Goal: Task Accomplishment & Management: Complete application form

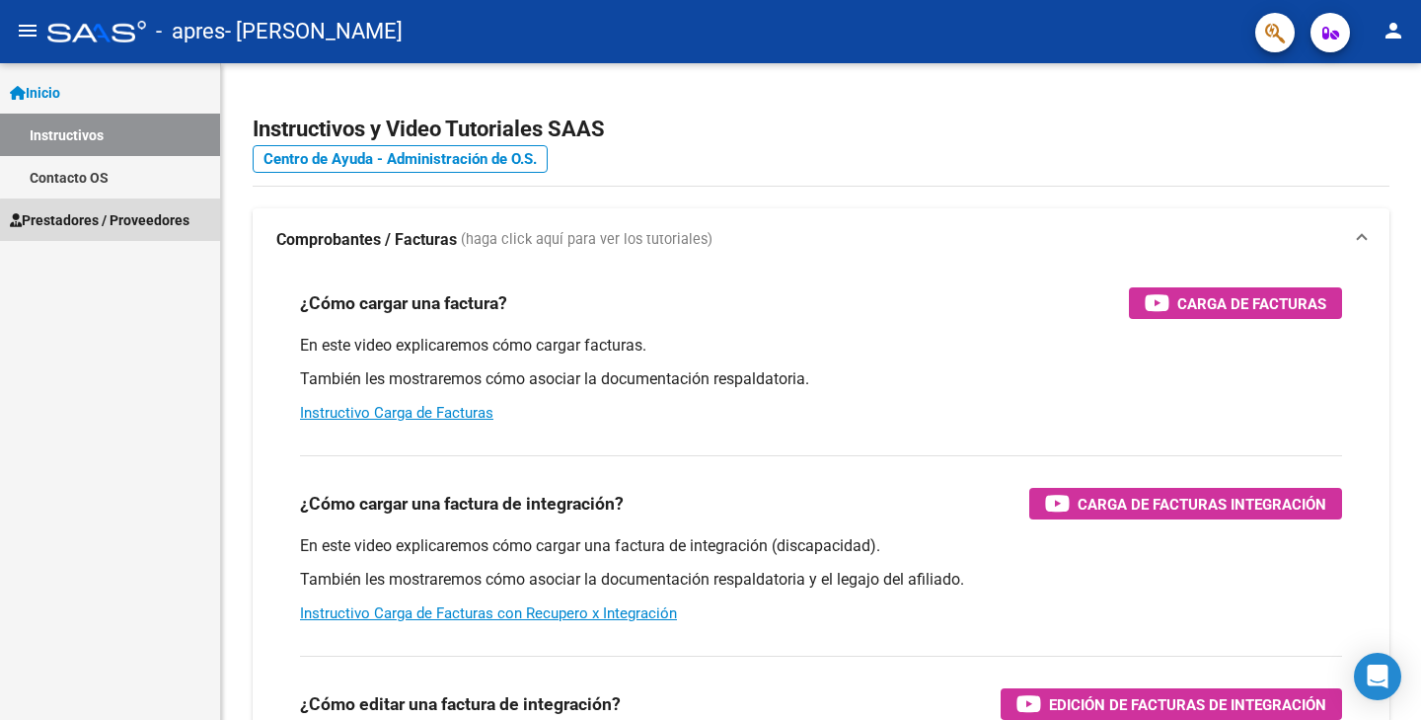
click at [111, 220] on span "Prestadores / Proveedores" at bounding box center [100, 220] width 180 height 22
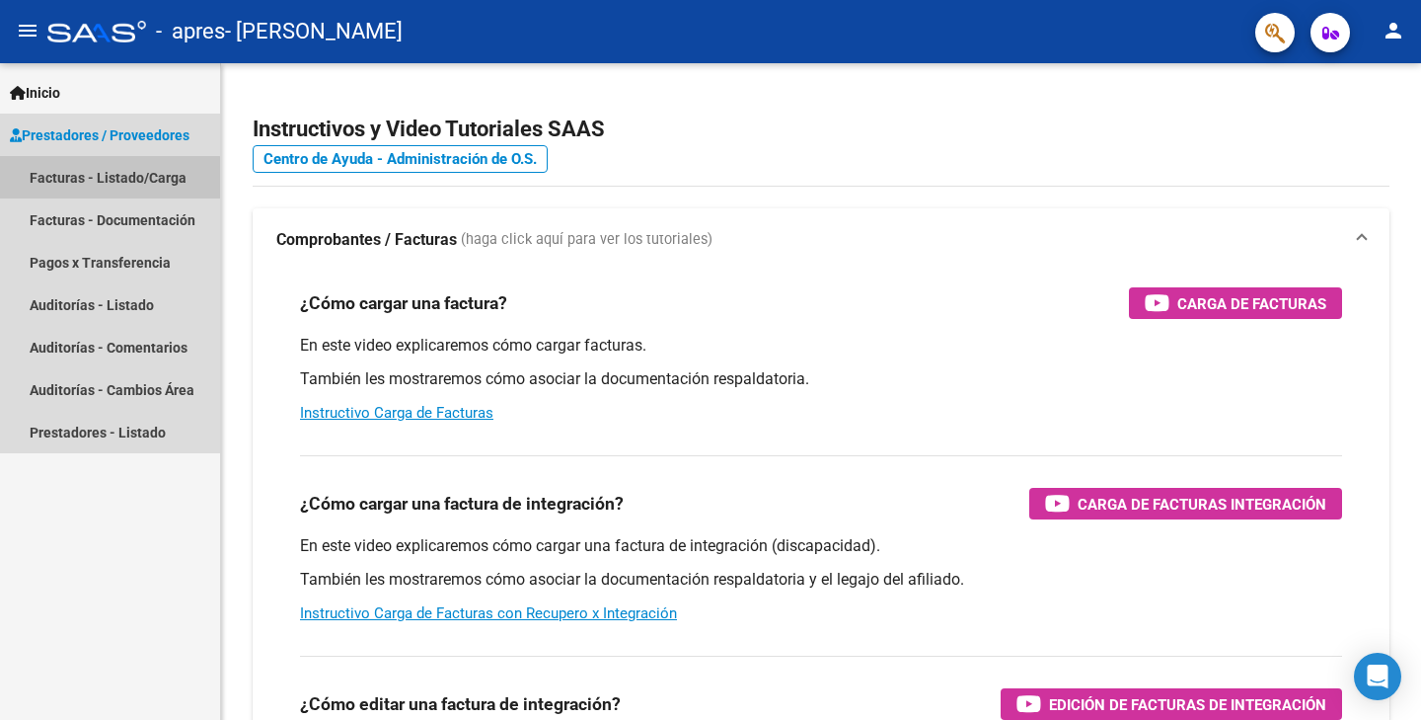
click at [100, 183] on link "Facturas - Listado/Carga" at bounding box center [110, 177] width 220 height 42
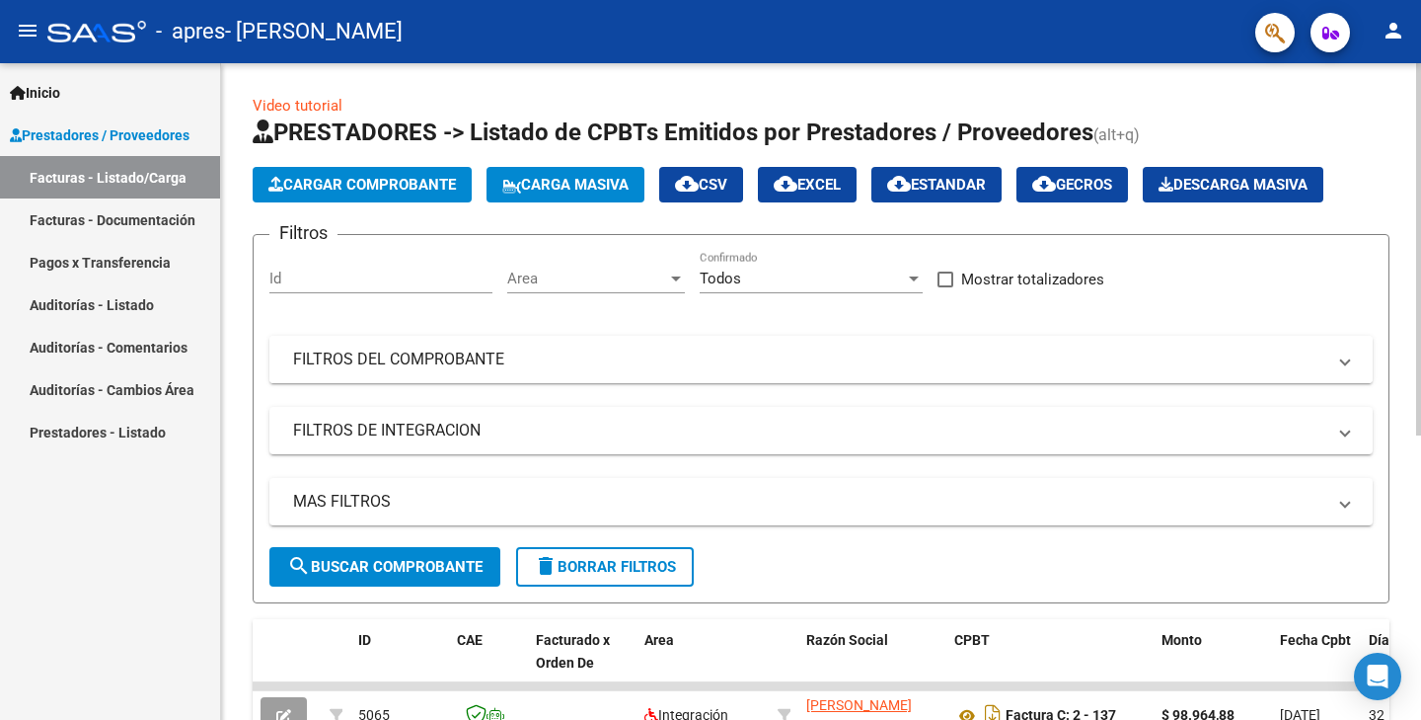
click at [513, 353] on mat-panel-title "FILTROS DEL COMPROBANTE" at bounding box center [809, 359] width 1033 height 22
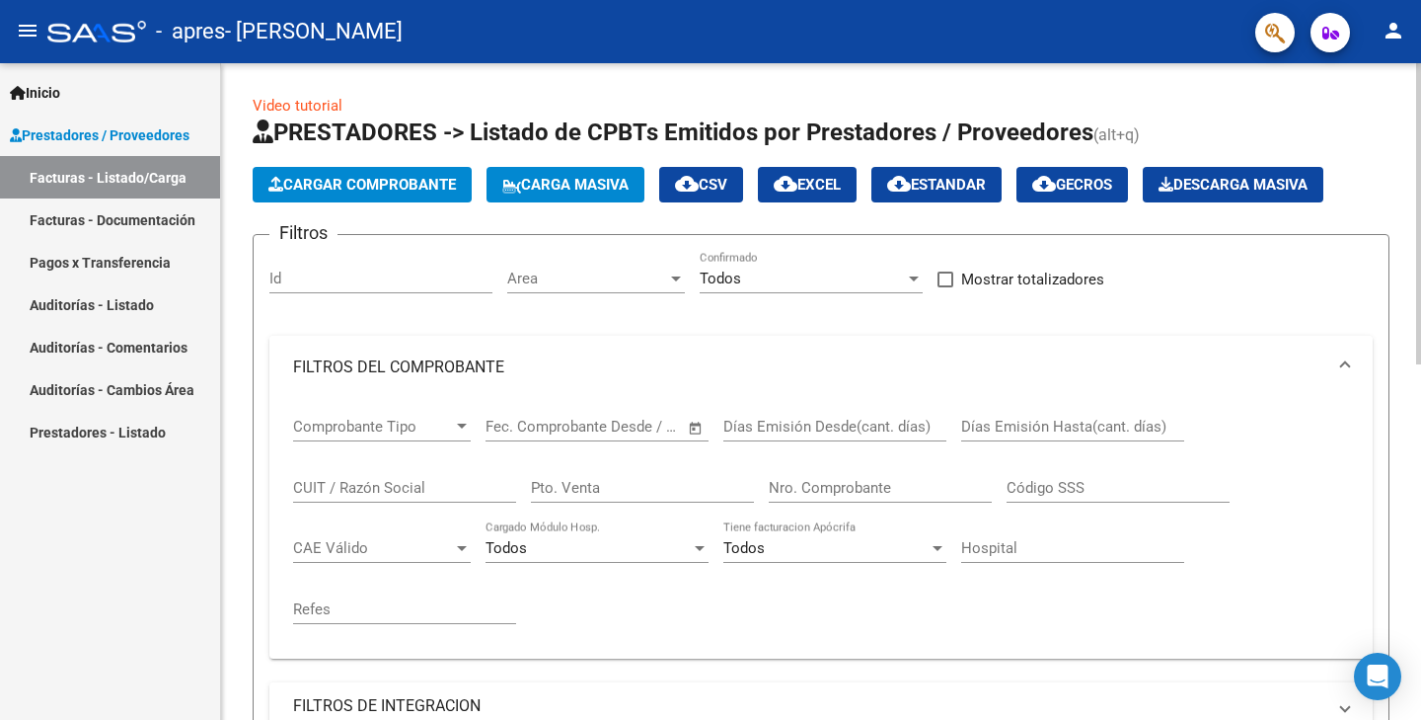
click at [513, 353] on mat-expansion-panel-header "FILTROS DEL COMPROBANTE" at bounding box center [821, 367] width 1104 height 63
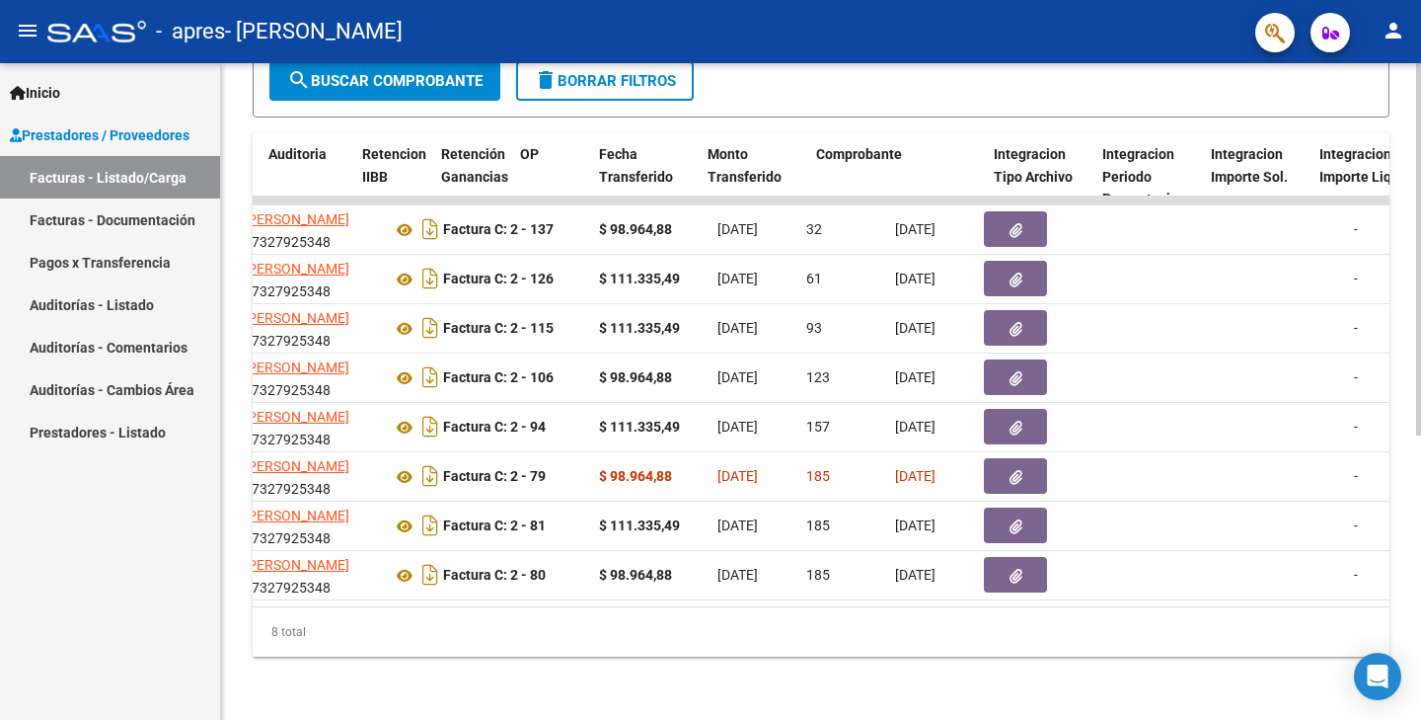
scroll to position [0, 1397]
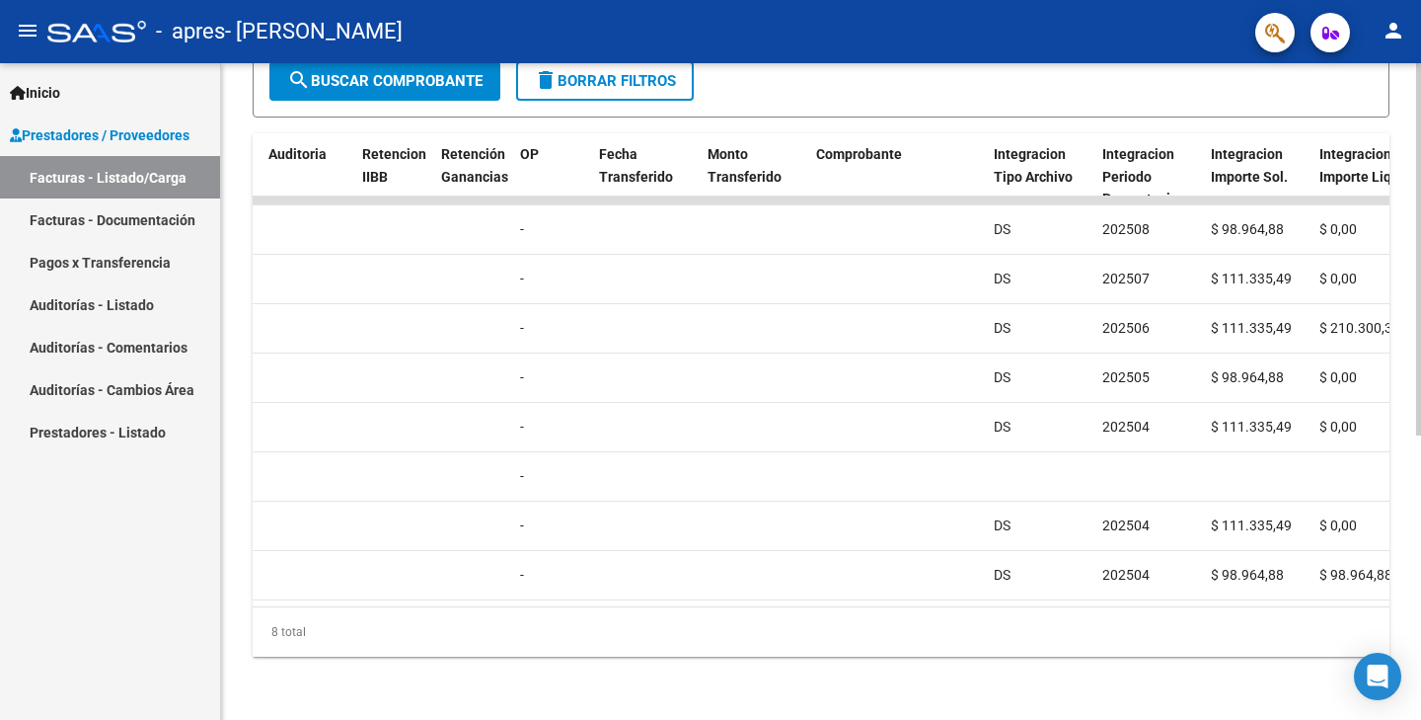
drag, startPoint x: 837, startPoint y: 588, endPoint x: 805, endPoint y: 591, distance: 32.7
click at [859, 587] on datatable-body "5065 Integración [PERSON_NAME] 27327925348 Factura C: 2 - 137 $ 98.964,88 [DATE…" at bounding box center [821, 401] width 1137 height 410
drag, startPoint x: 805, startPoint y: 591, endPoint x: 654, endPoint y: 593, distance: 150.1
click at [654, 593] on datatable-body "5065 Integración [PERSON_NAME] 27327925348 Factura C: 2 - 137 $ 98.964,88 [DATE…" at bounding box center [821, 401] width 1137 height 410
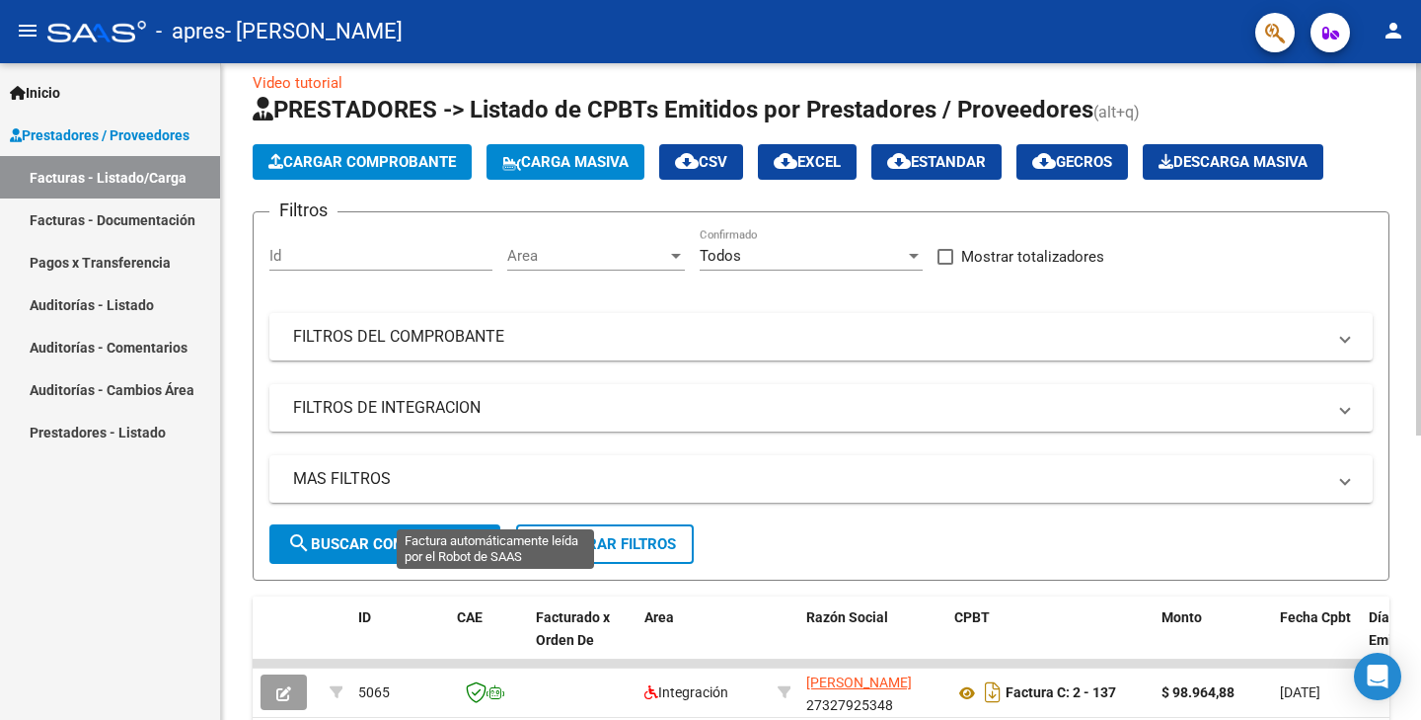
scroll to position [0, 0]
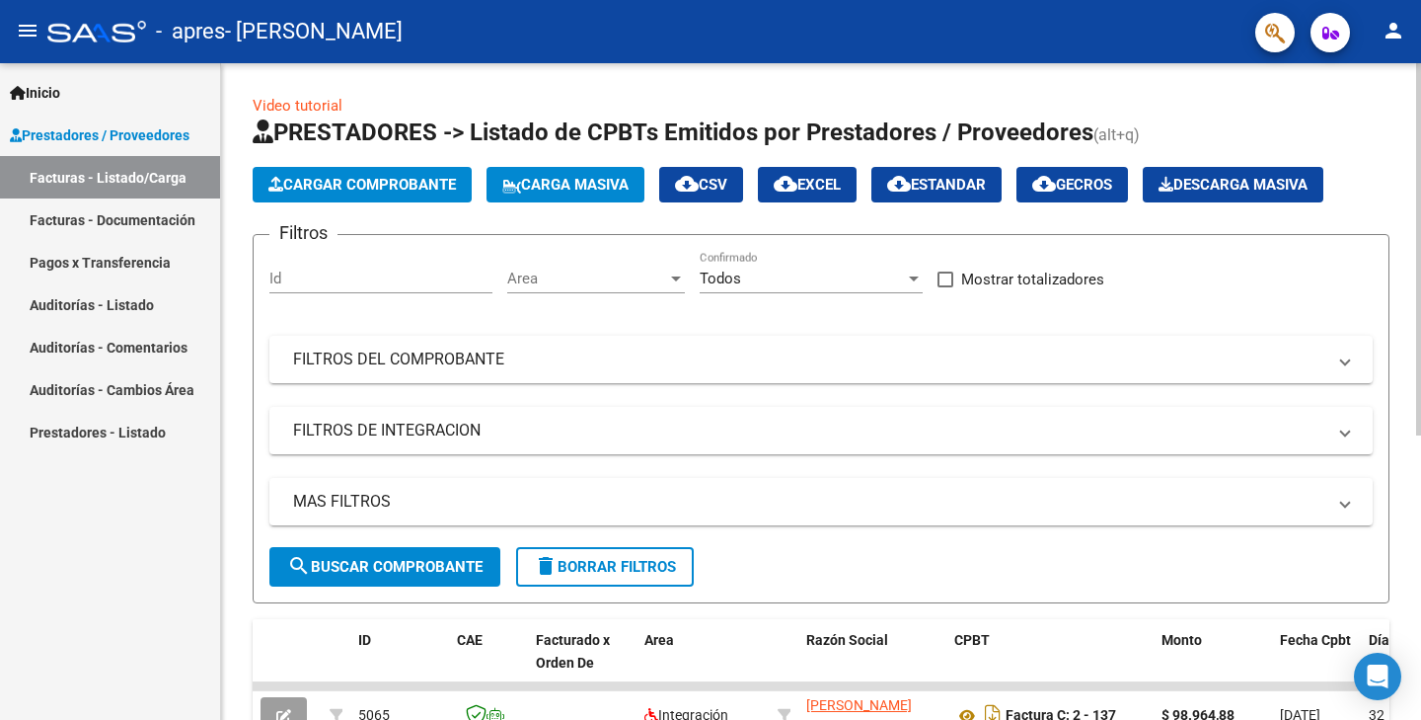
click at [363, 184] on span "Cargar Comprobante" at bounding box center [363, 185] width 188 height 18
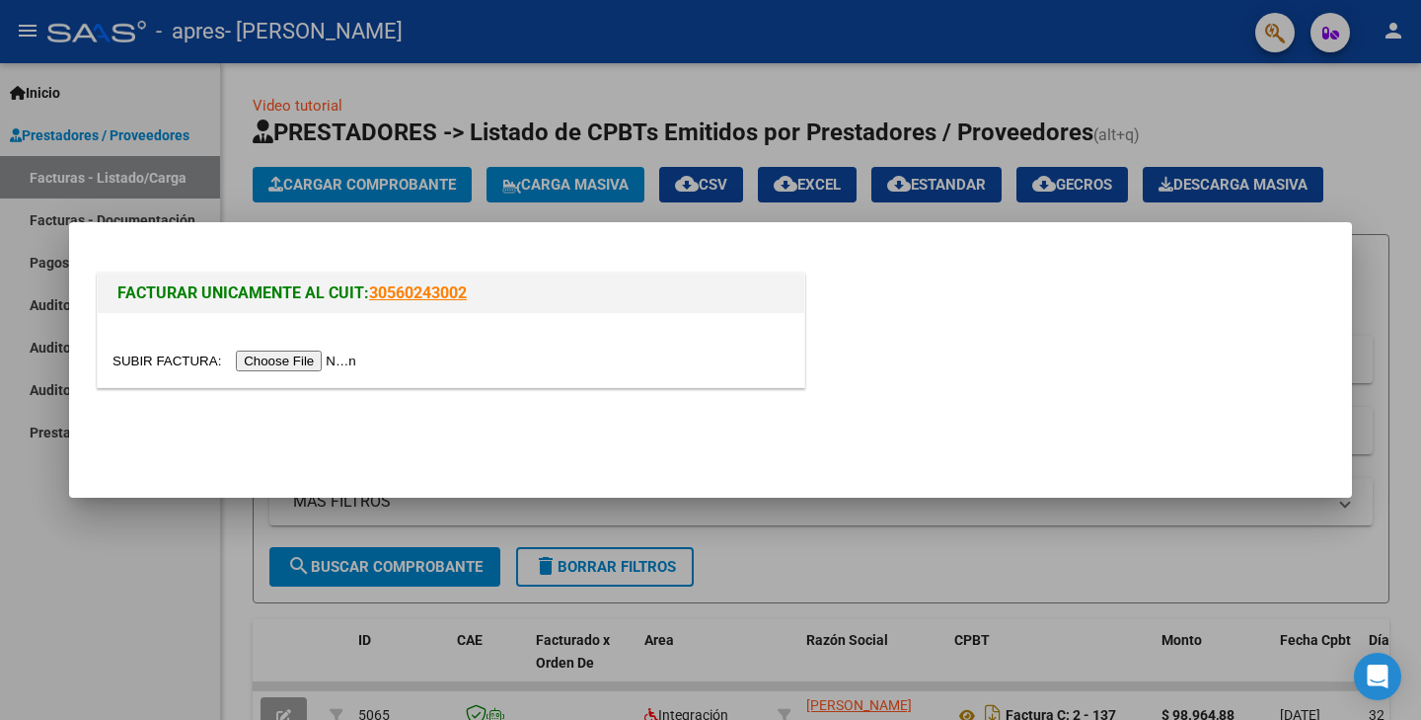
click at [305, 361] on input "file" at bounding box center [238, 360] width 250 height 21
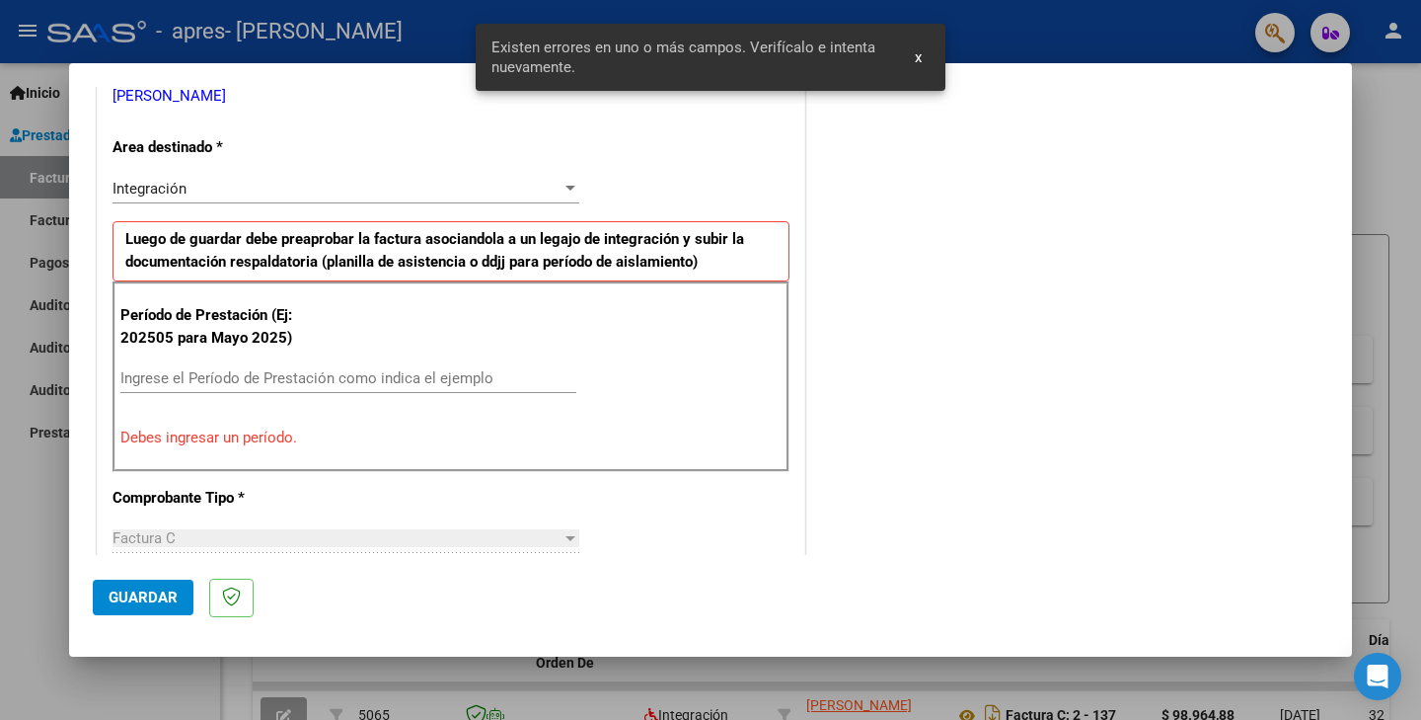
scroll to position [454, 0]
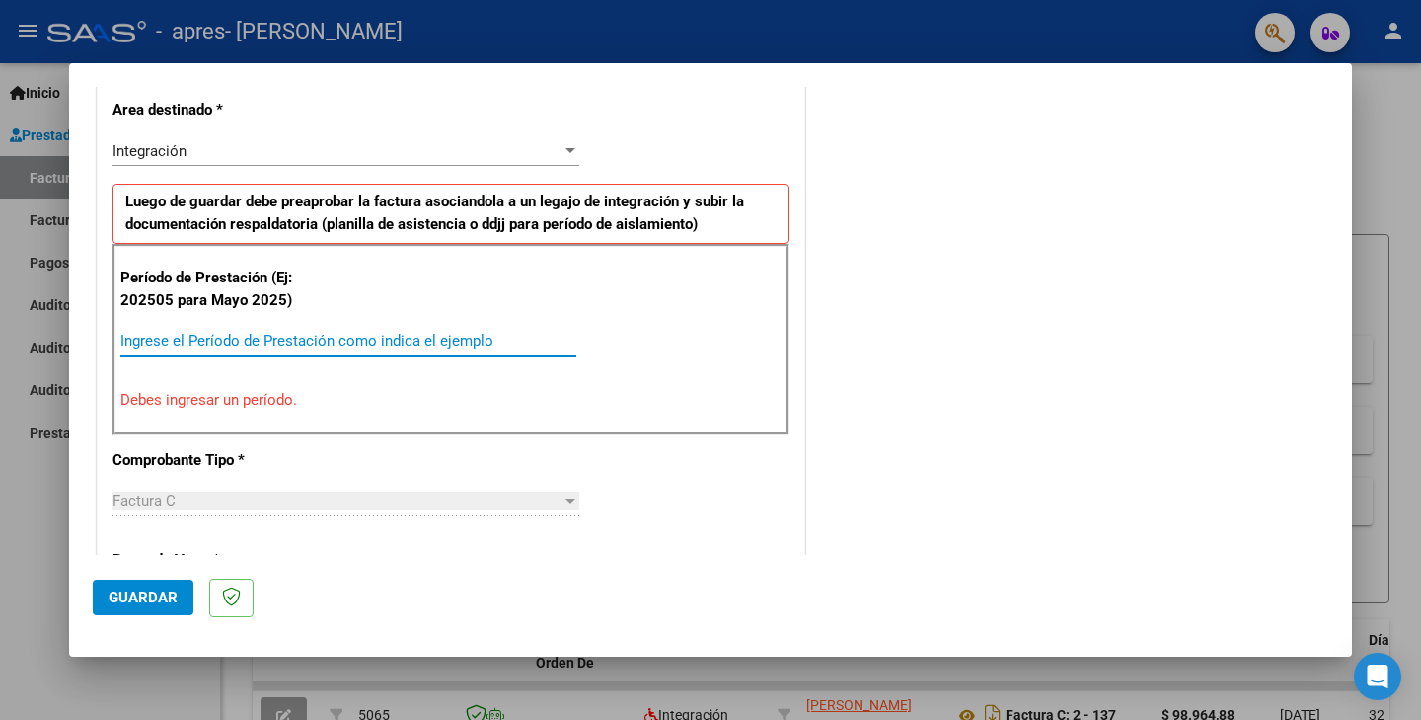
click at [304, 346] on input "Ingrese el Período de Prestación como indica el ejemplo" at bounding box center [348, 341] width 456 height 18
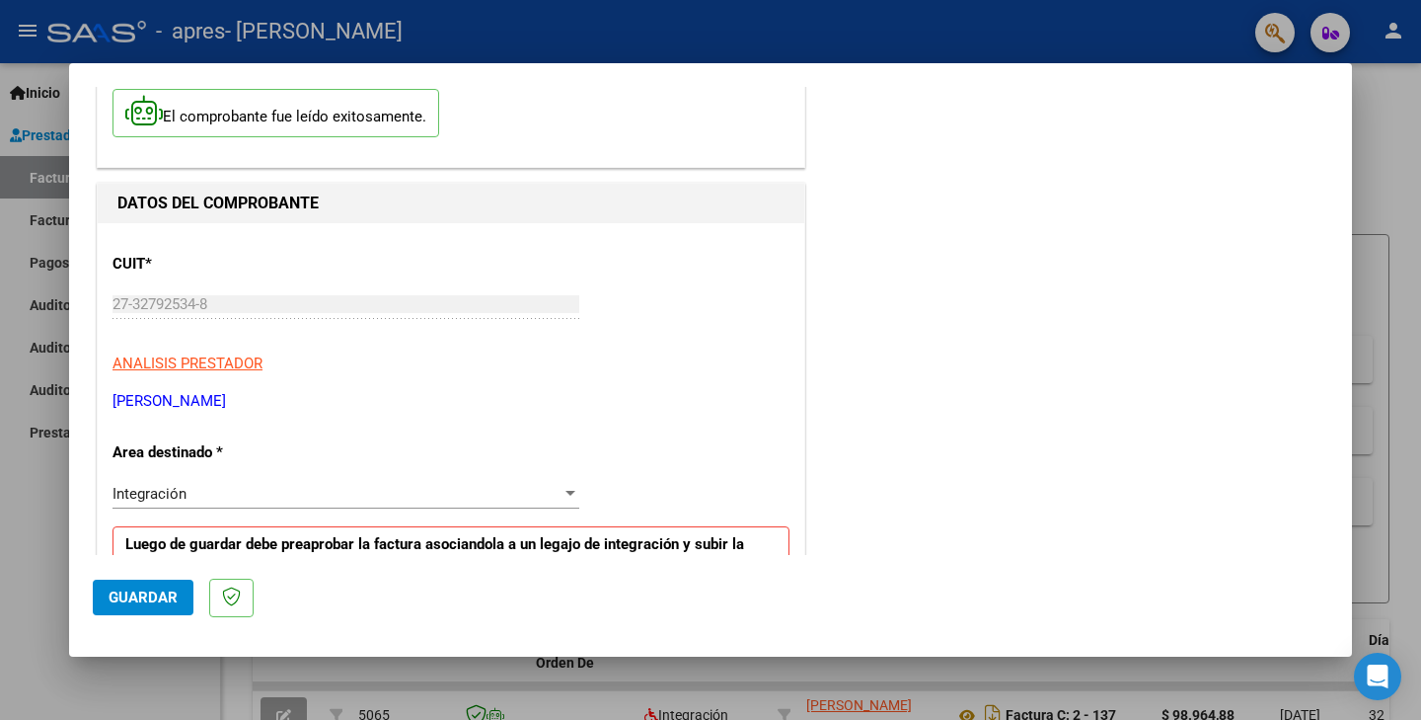
scroll to position [197, 0]
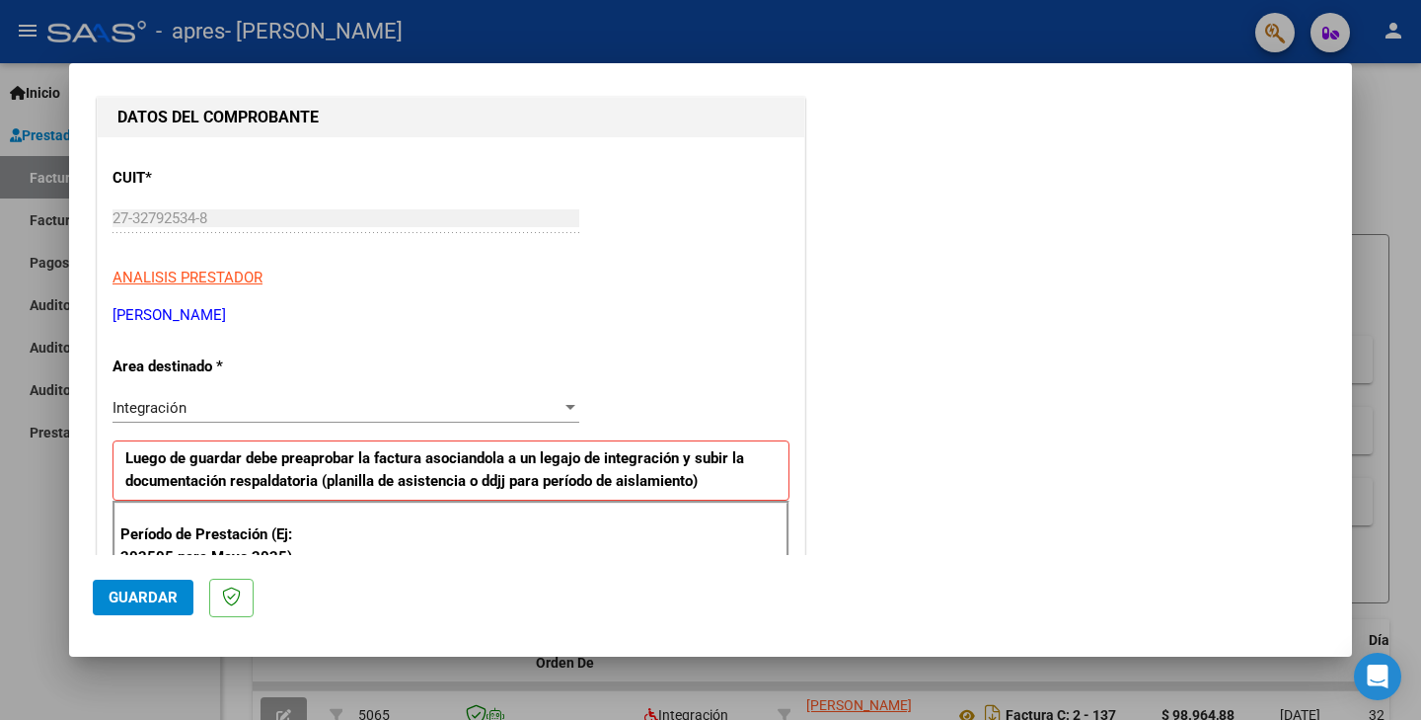
type input "202509"
click at [504, 412] on div "Integración" at bounding box center [337, 408] width 449 height 18
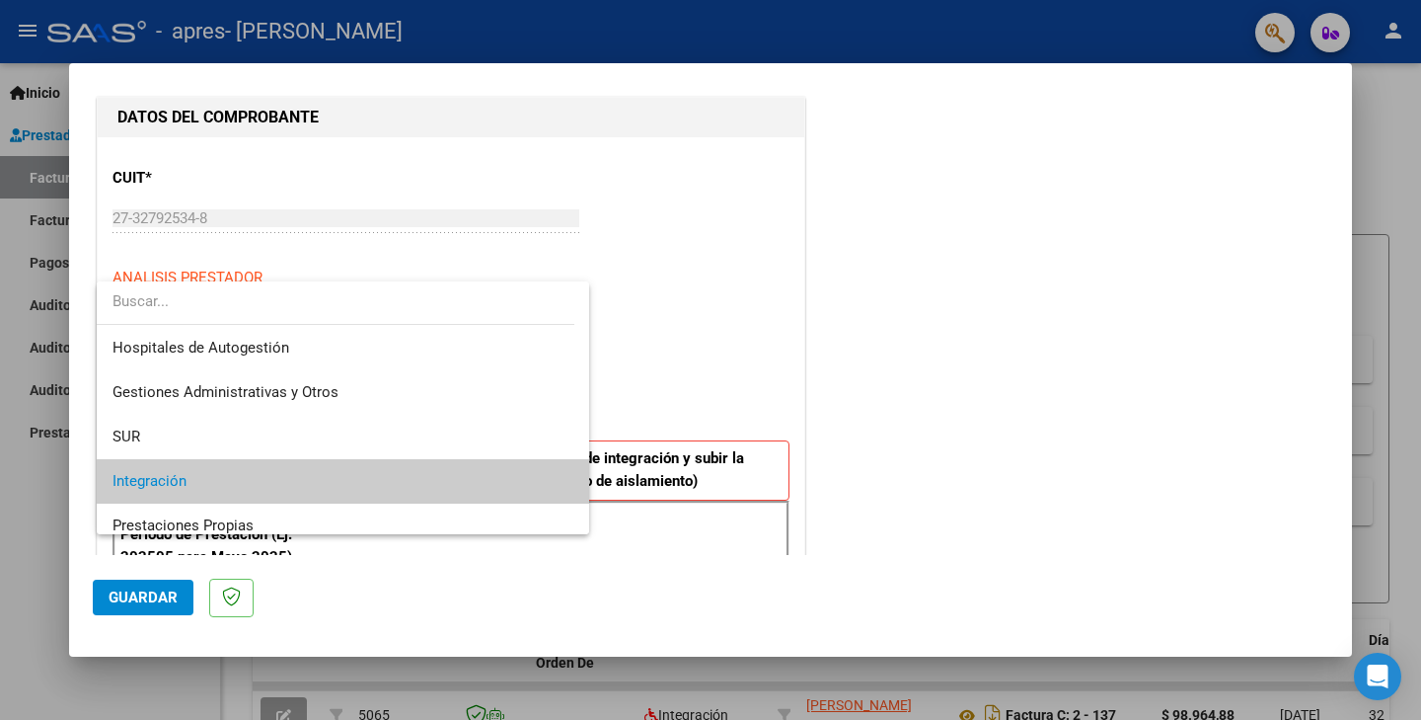
scroll to position [74, 0]
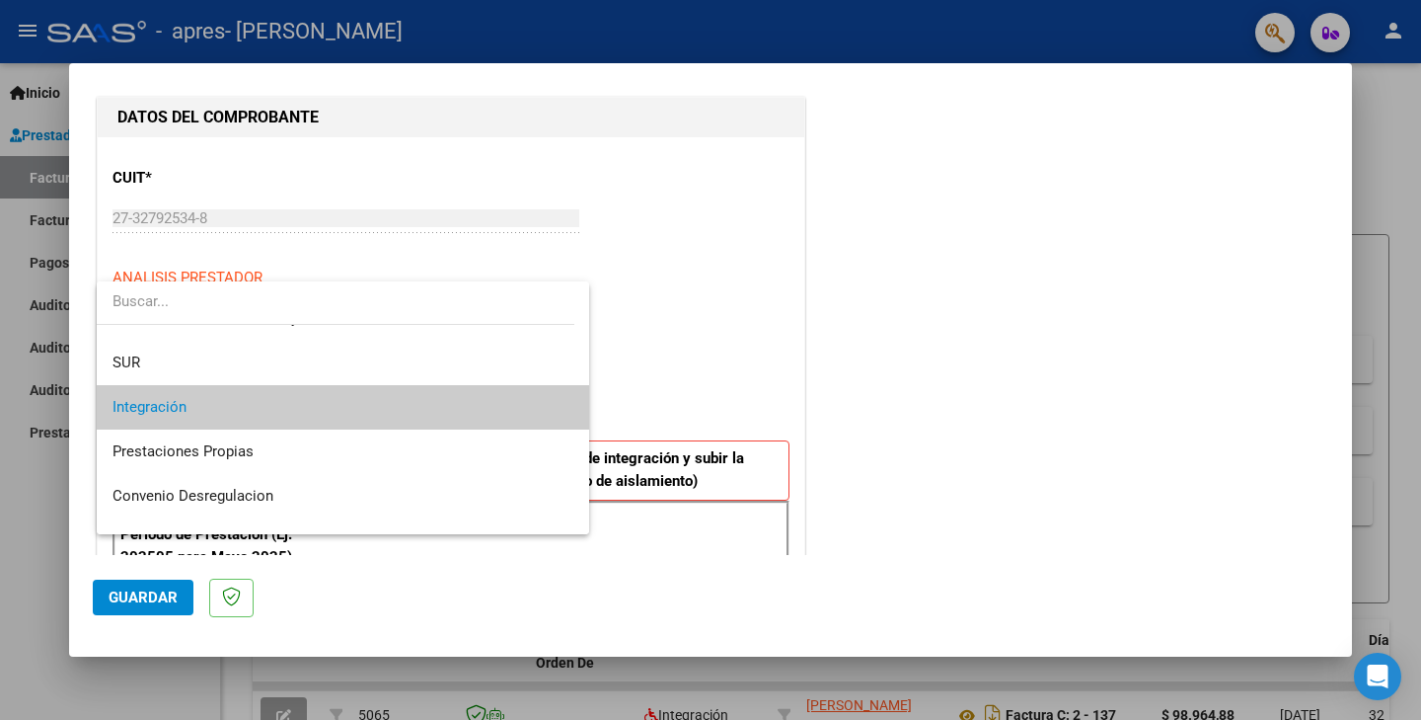
click at [504, 412] on span "Integración" at bounding box center [343, 407] width 461 height 44
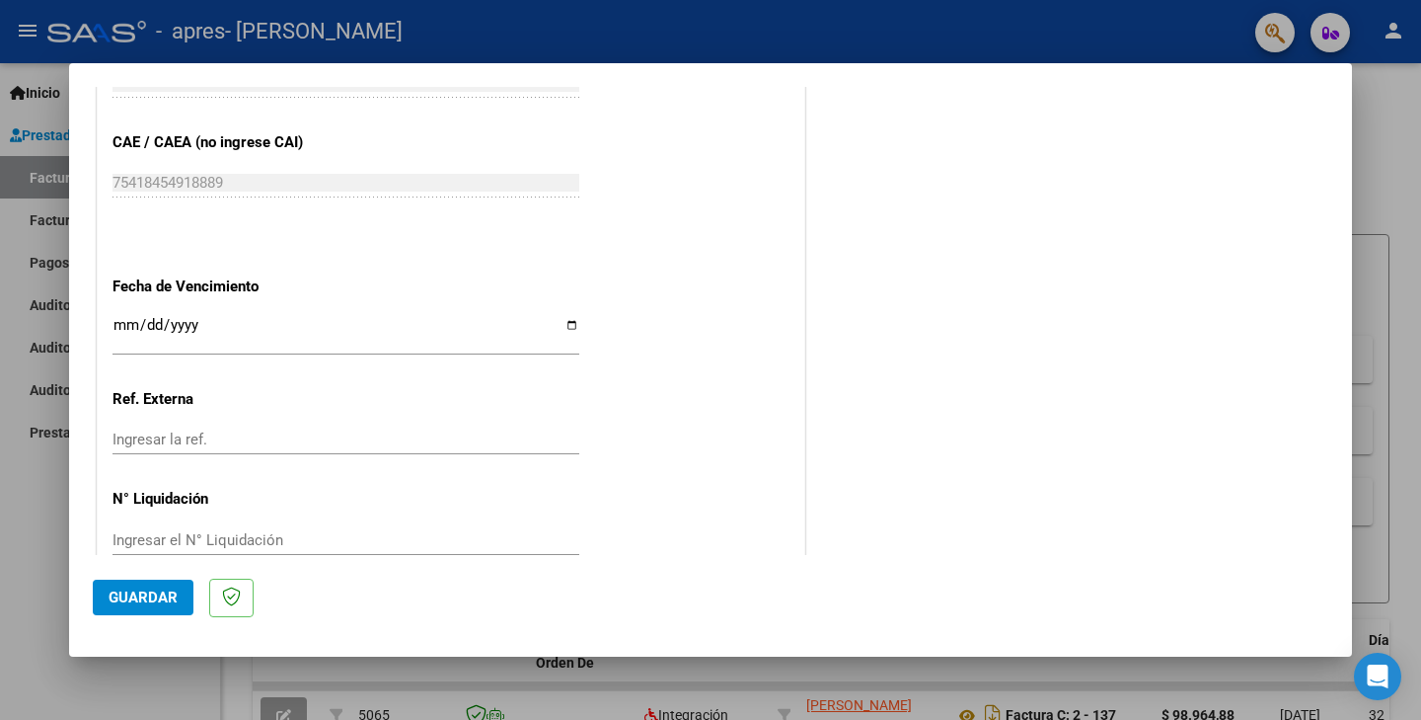
scroll to position [1269, 0]
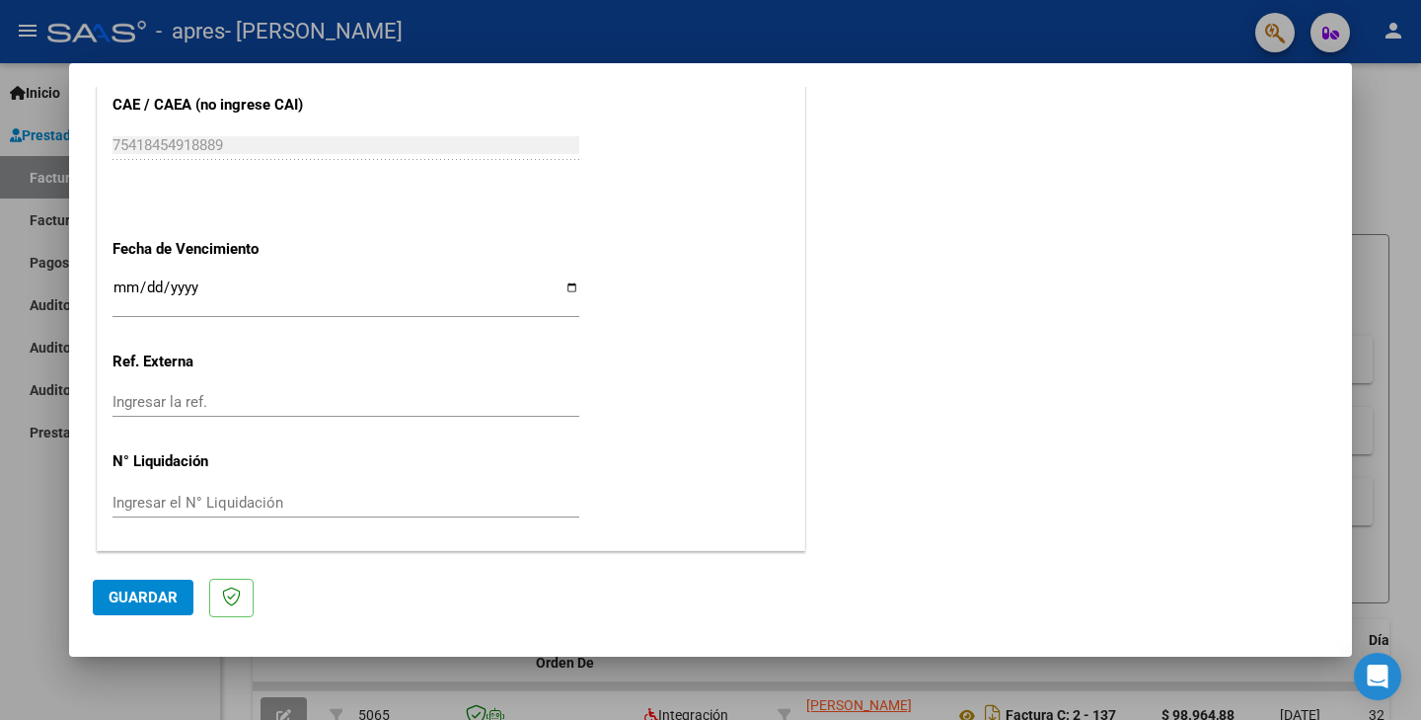
click at [497, 295] on input "Ingresar la fecha" at bounding box center [346, 295] width 467 height 32
type input "[DATE]"
click at [142, 595] on span "Guardar" at bounding box center [143, 597] width 69 height 18
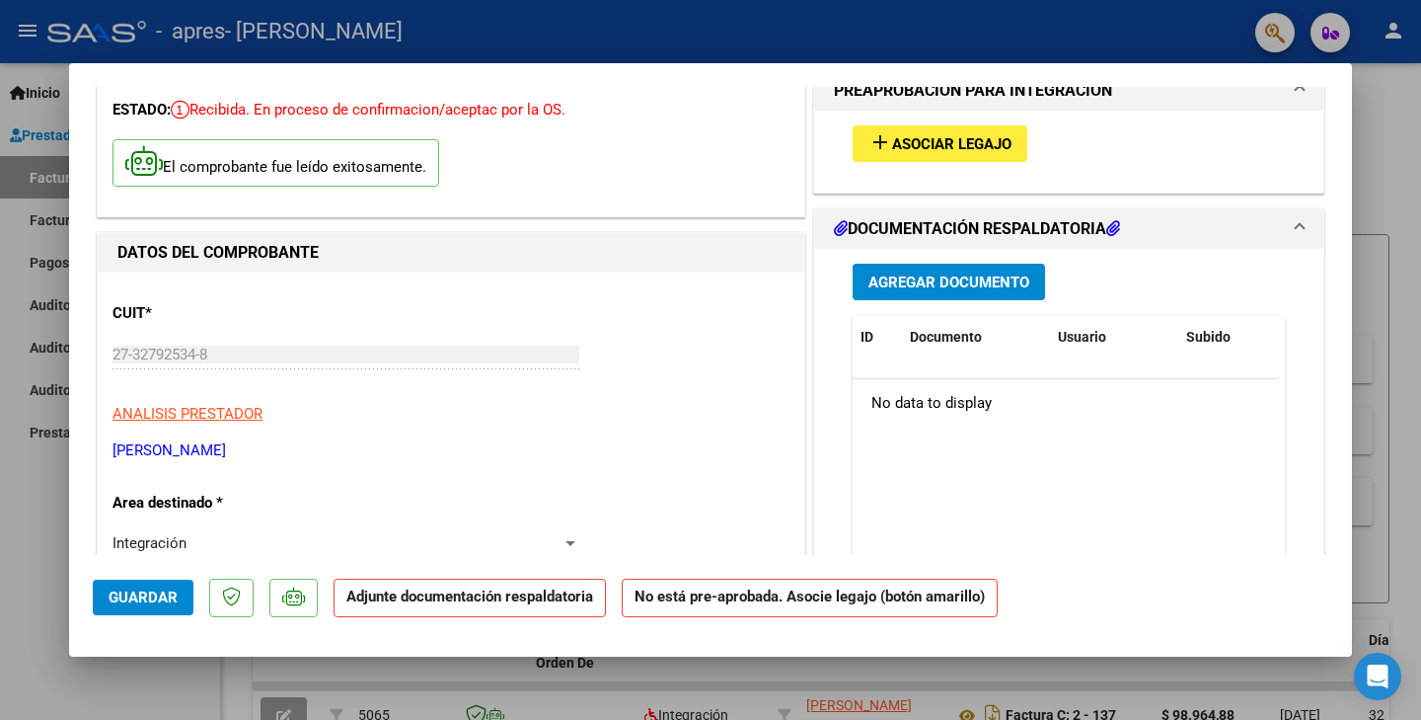
scroll to position [0, 0]
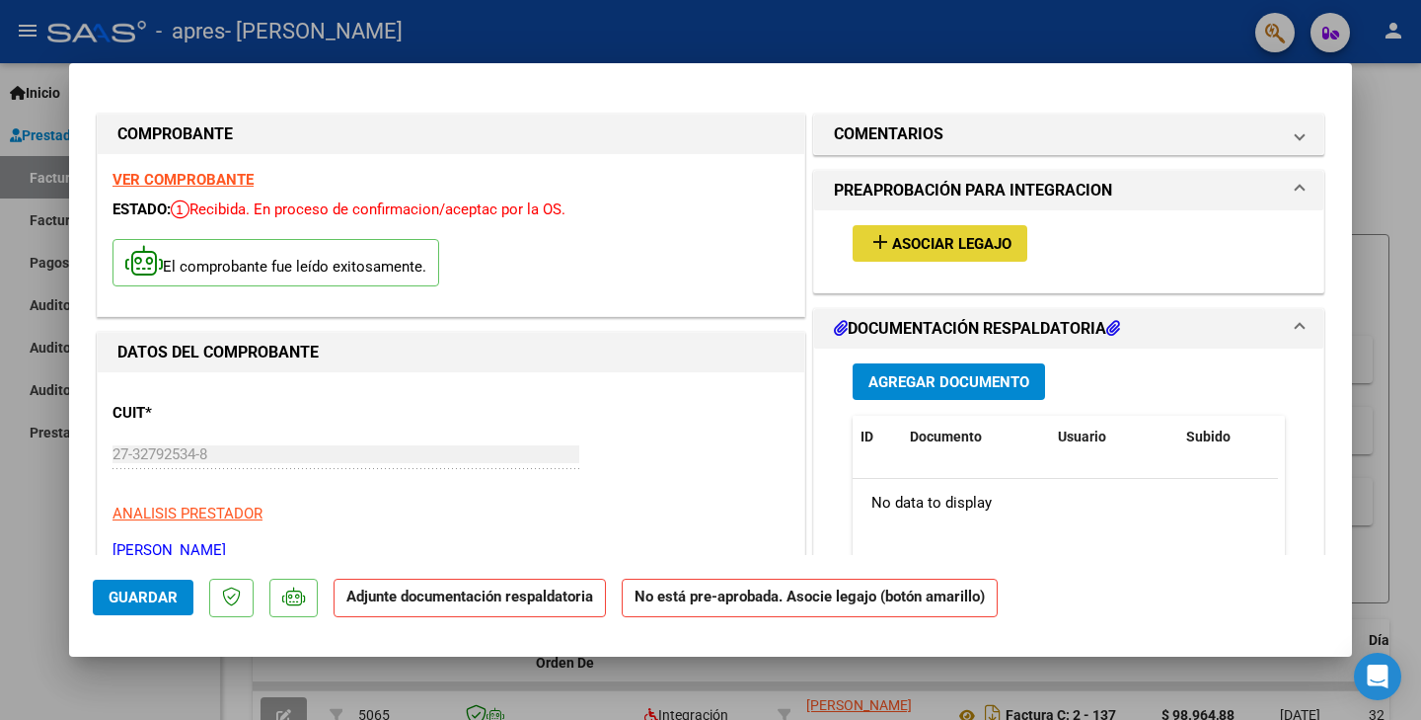
click at [956, 241] on span "Asociar Legajo" at bounding box center [951, 244] width 119 height 18
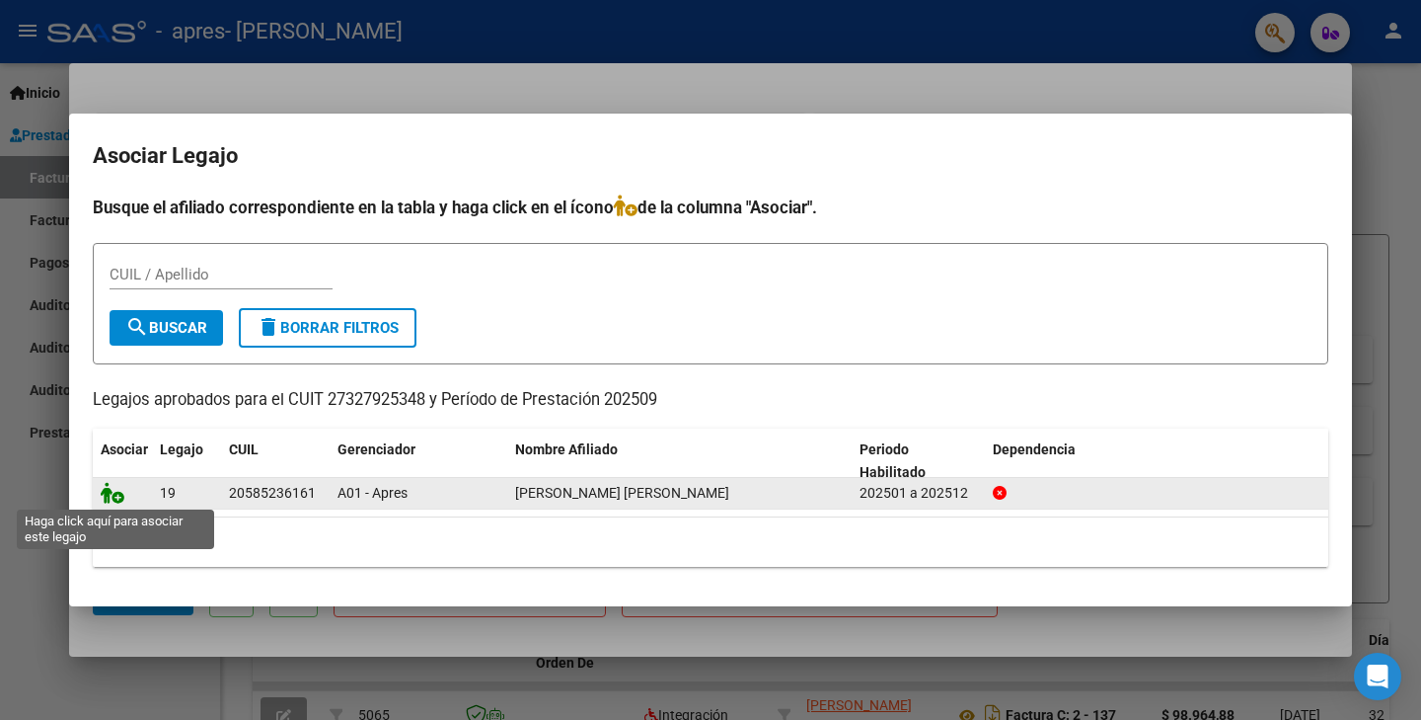
click at [109, 488] on icon at bounding box center [113, 493] width 24 height 22
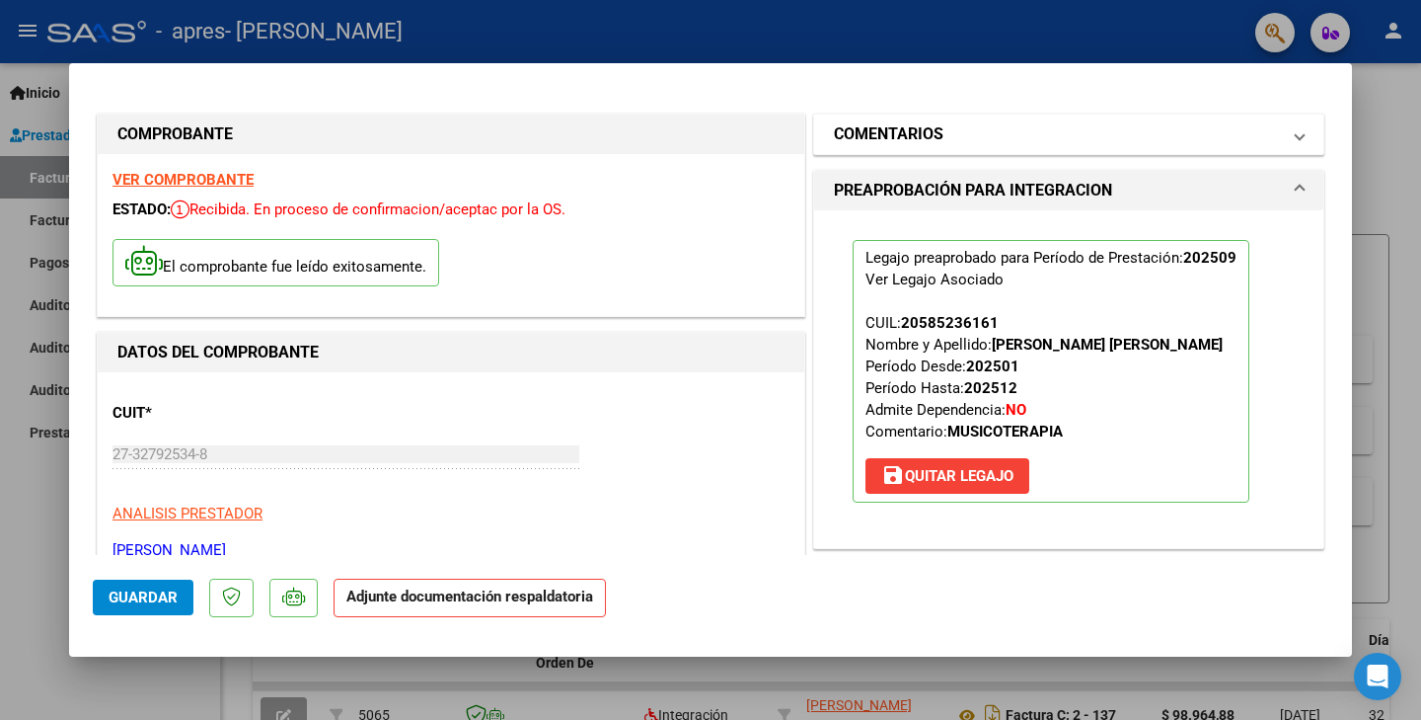
click at [1293, 138] on mat-expansion-panel-header "COMENTARIOS" at bounding box center [1068, 134] width 509 height 39
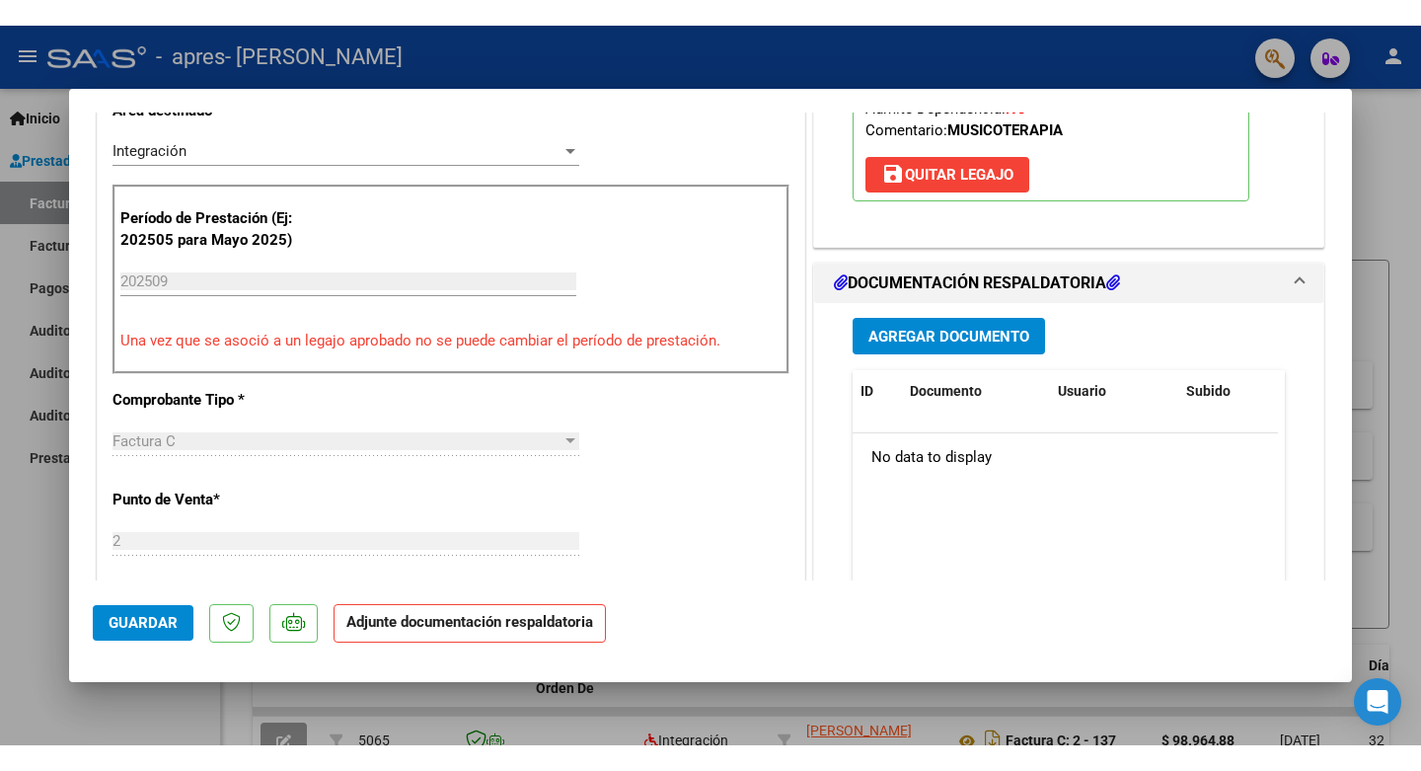
scroll to position [592, 0]
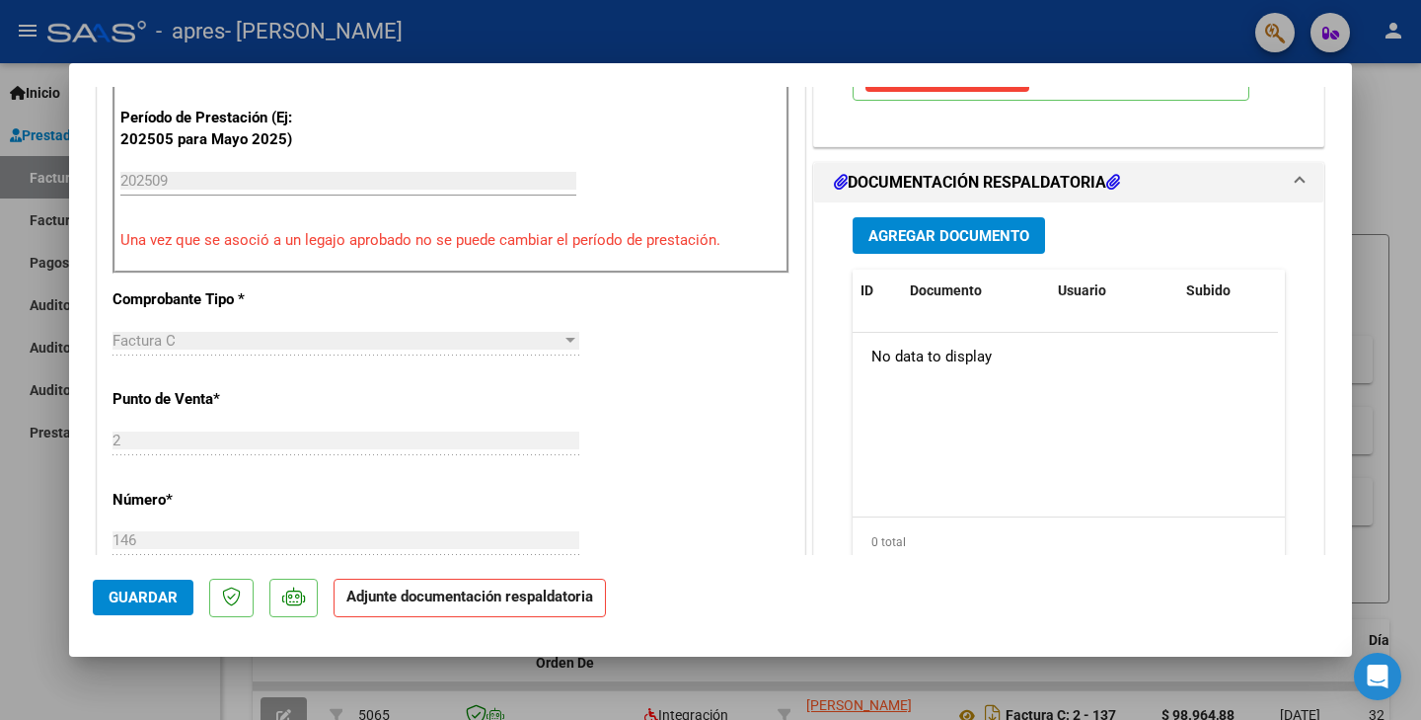
click at [970, 235] on span "Agregar Documento" at bounding box center [949, 236] width 161 height 18
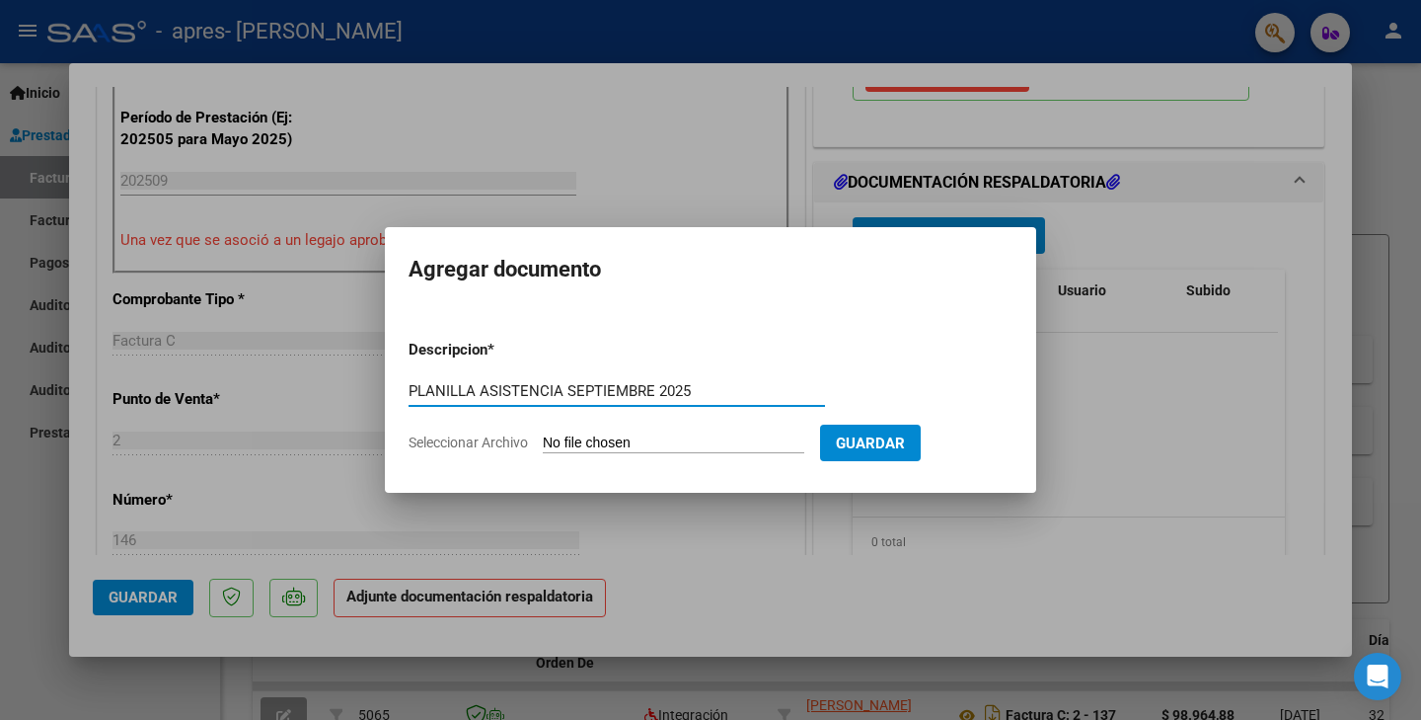
type input "PLANILLA ASISTENCIA SEPTIEMBRE 2025"
click at [562, 434] on input "Seleccionar Archivo" at bounding box center [674, 443] width 262 height 19
type input "C:\fakepath\ASISTENCIA SEPTIEMBRE [PERSON_NAME].pdf"
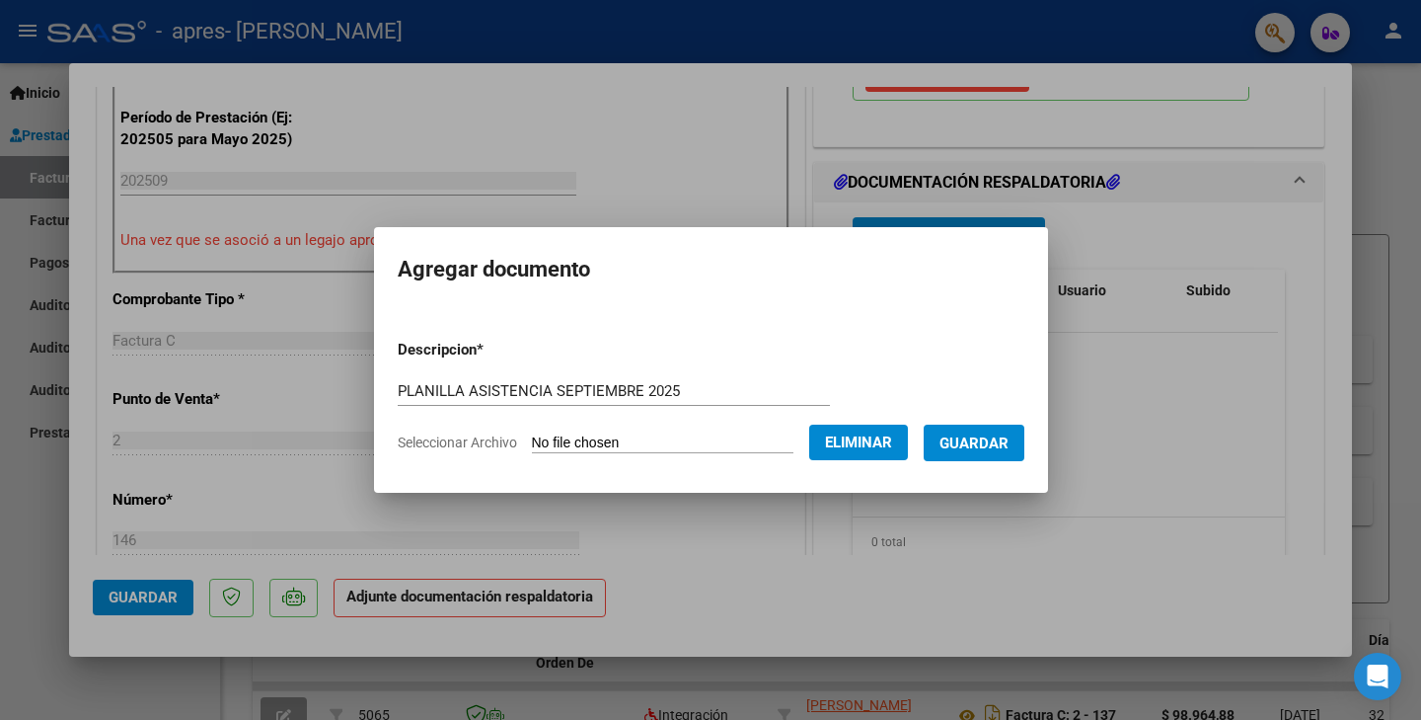
click at [989, 447] on span "Guardar" at bounding box center [974, 443] width 69 height 18
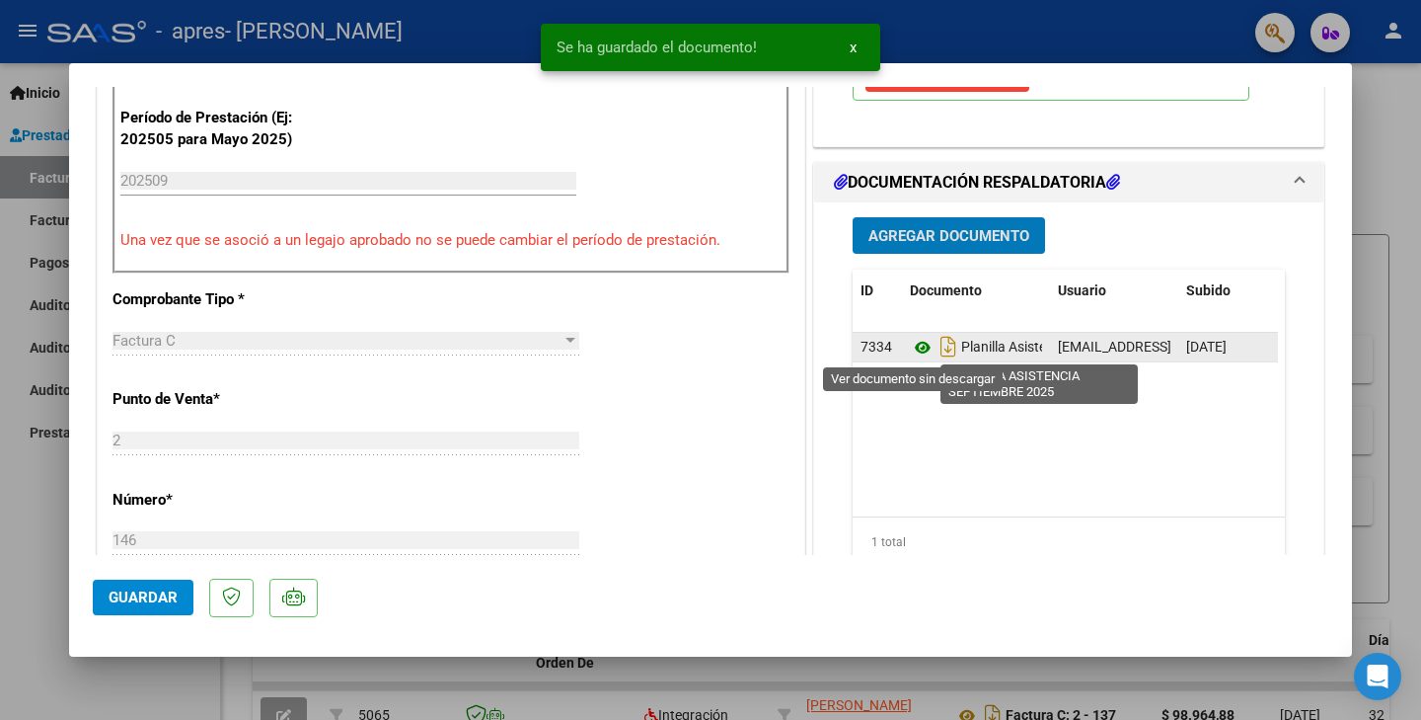
click at [912, 348] on icon at bounding box center [923, 348] width 26 height 24
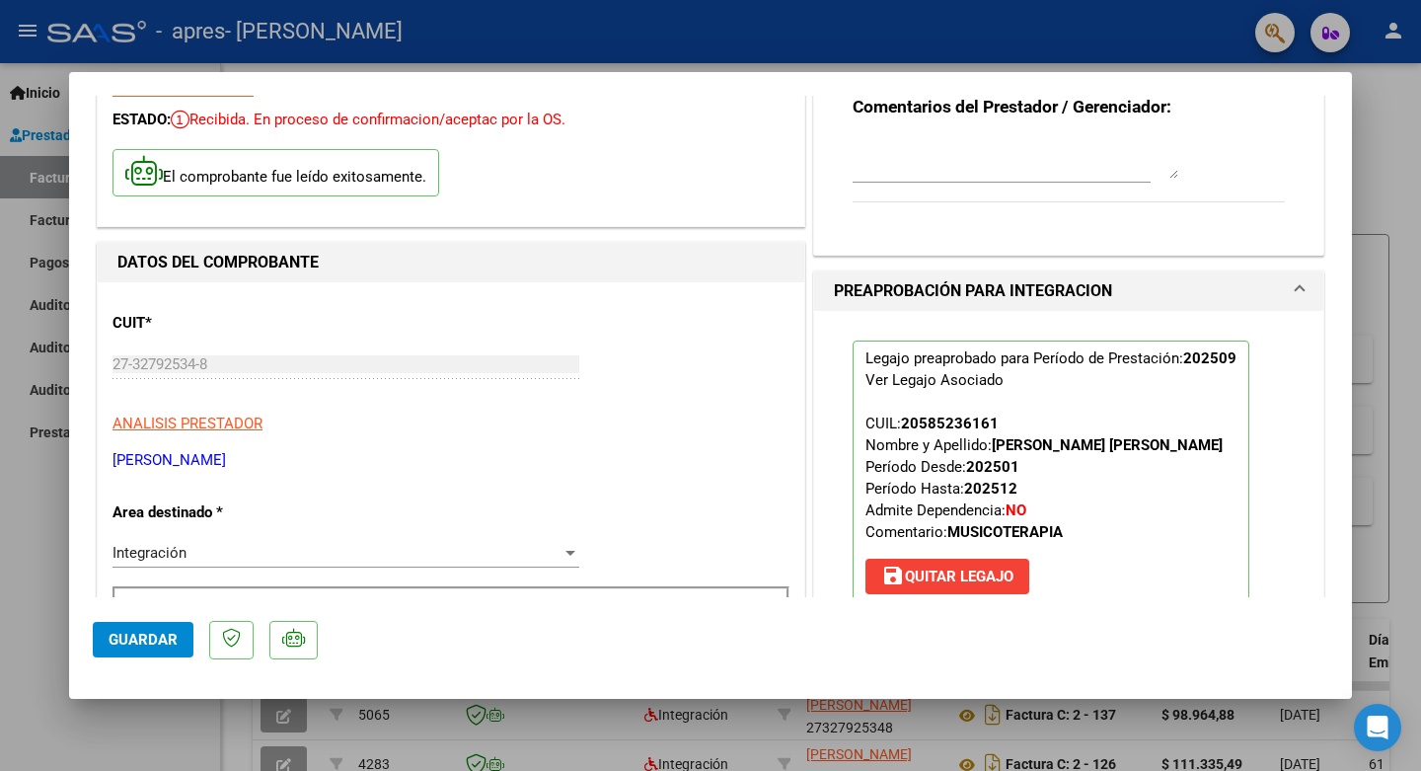
scroll to position [0, 0]
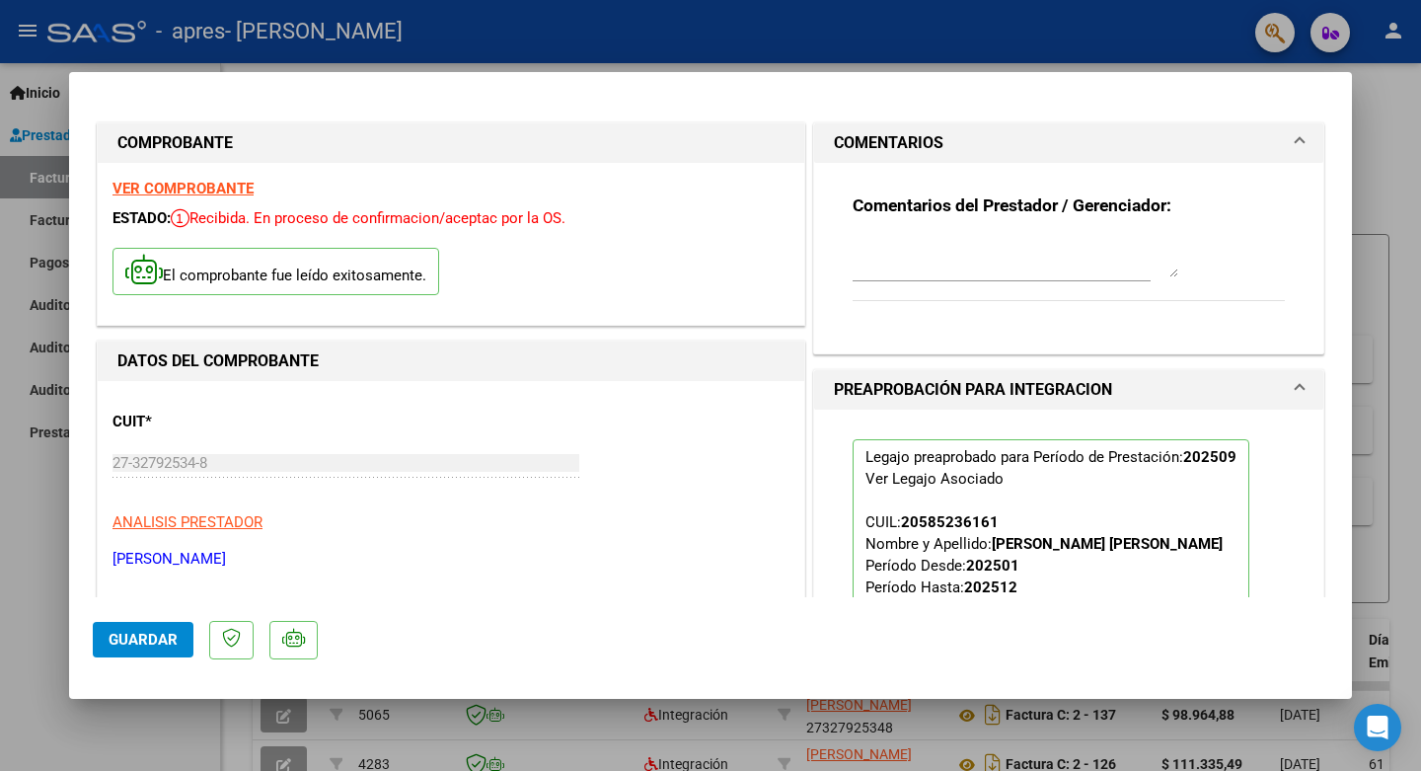
click at [911, 276] on textarea at bounding box center [1016, 257] width 326 height 39
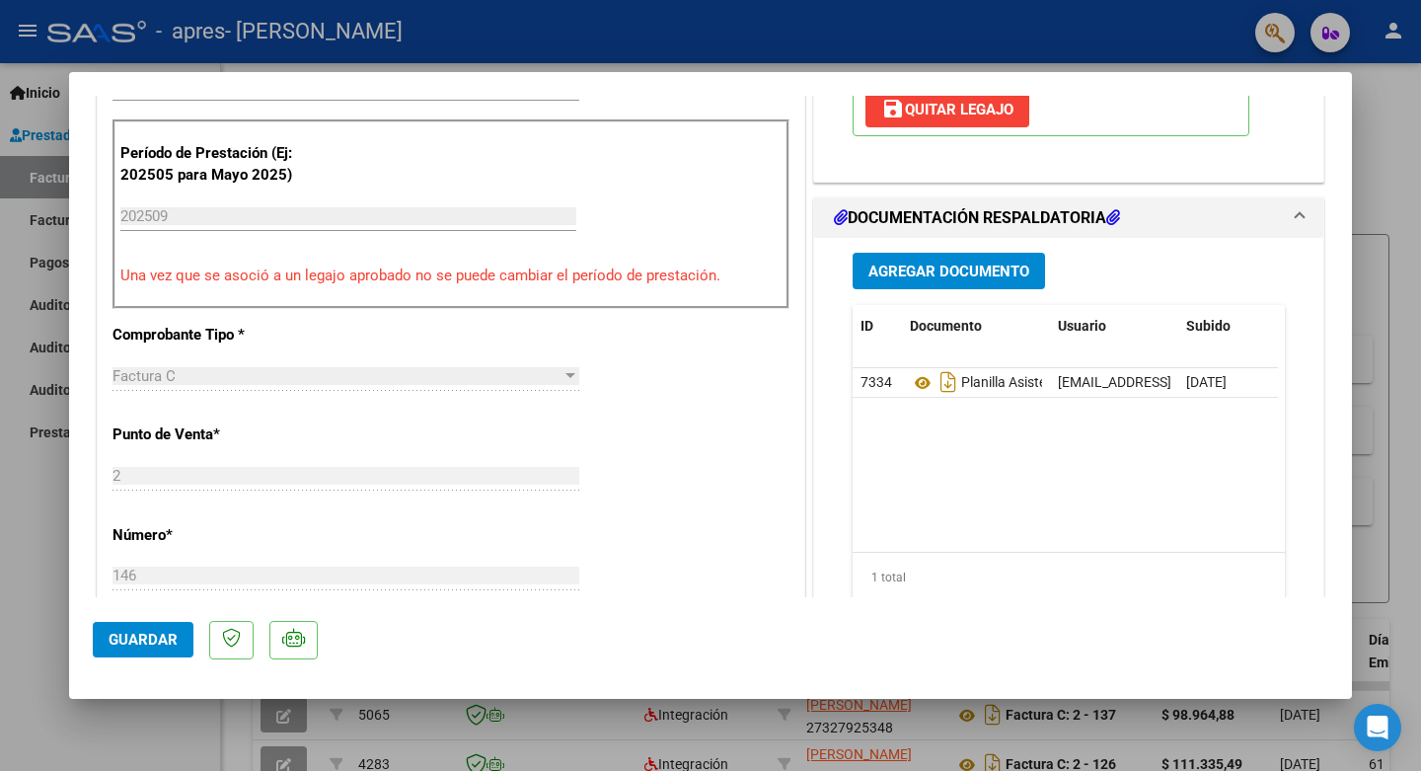
scroll to position [592, 0]
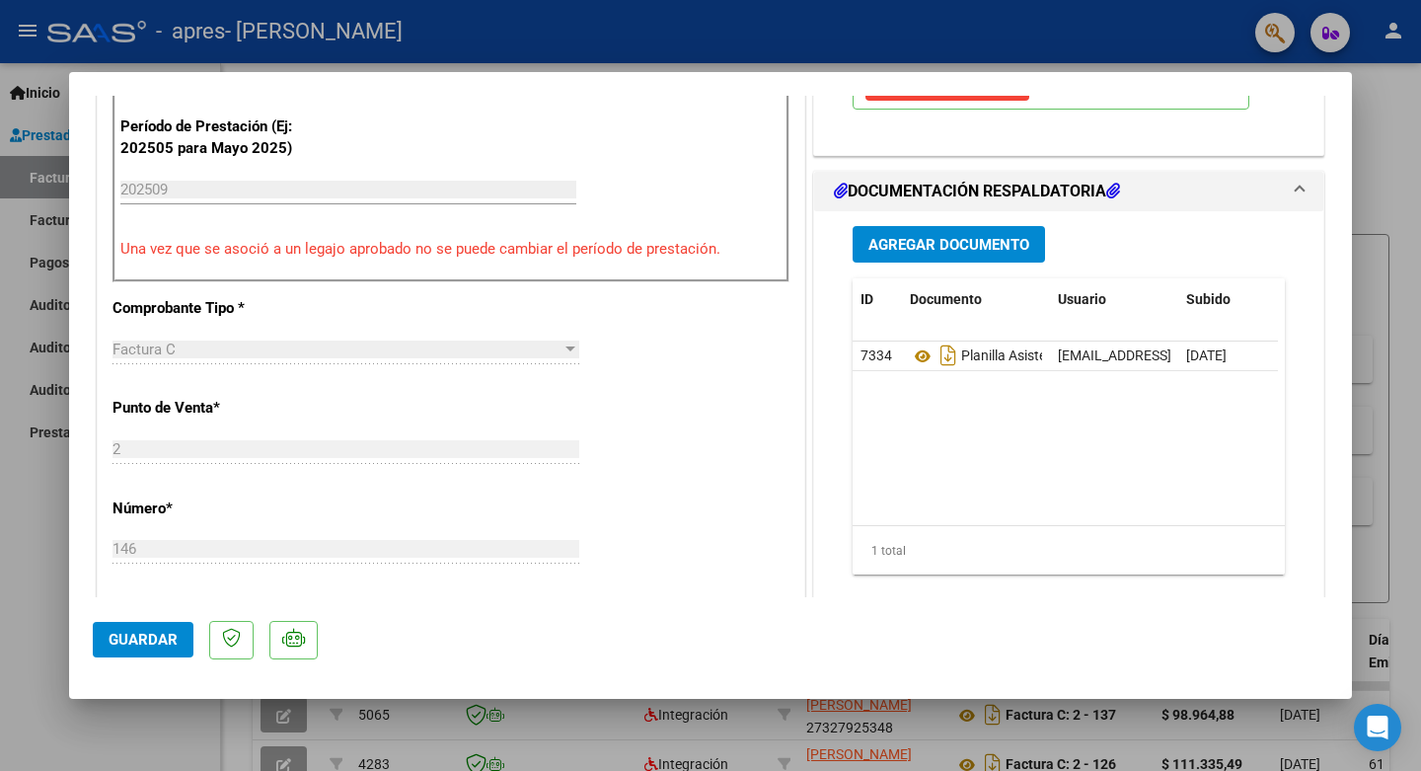
type textarea "SEPTIEMBRE 2025"
click at [137, 646] on span "Guardar" at bounding box center [143, 640] width 69 height 18
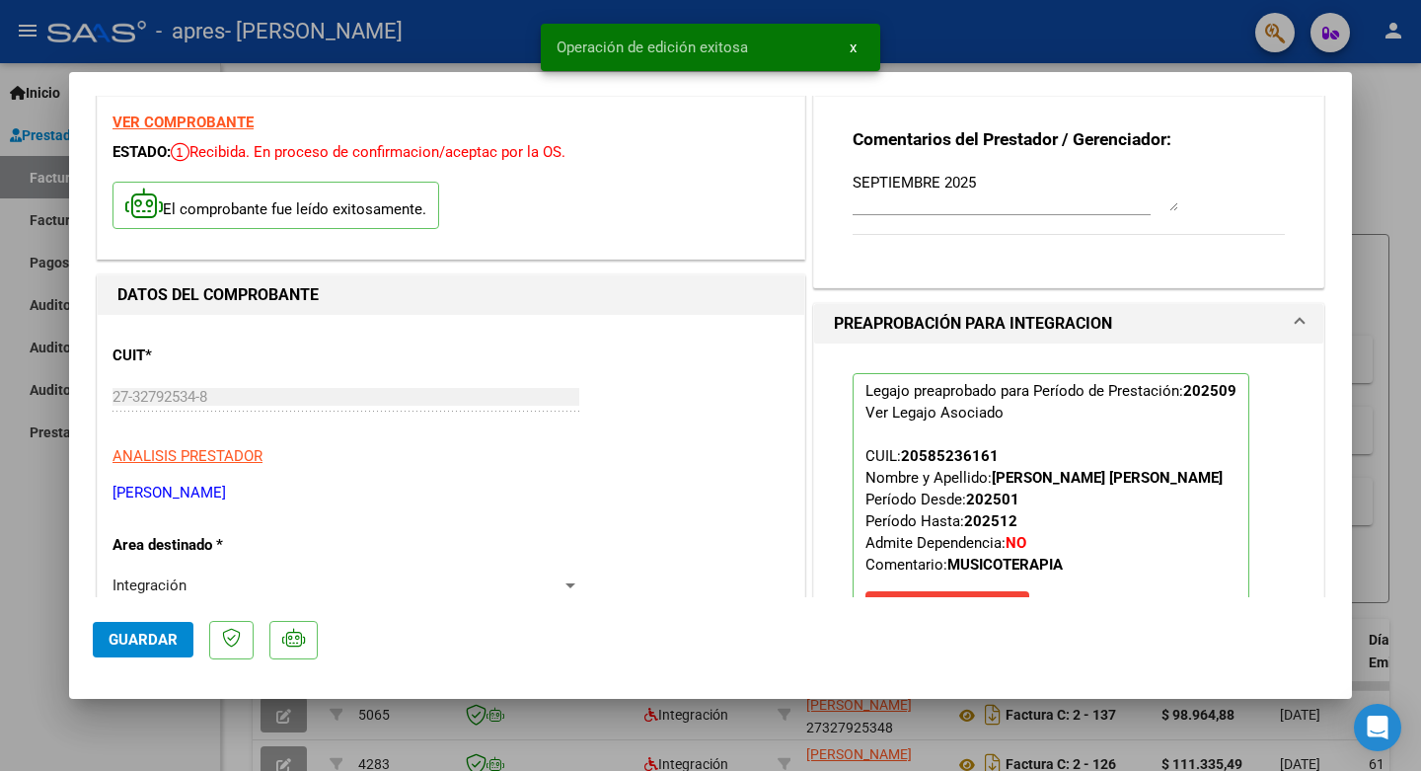
scroll to position [0, 0]
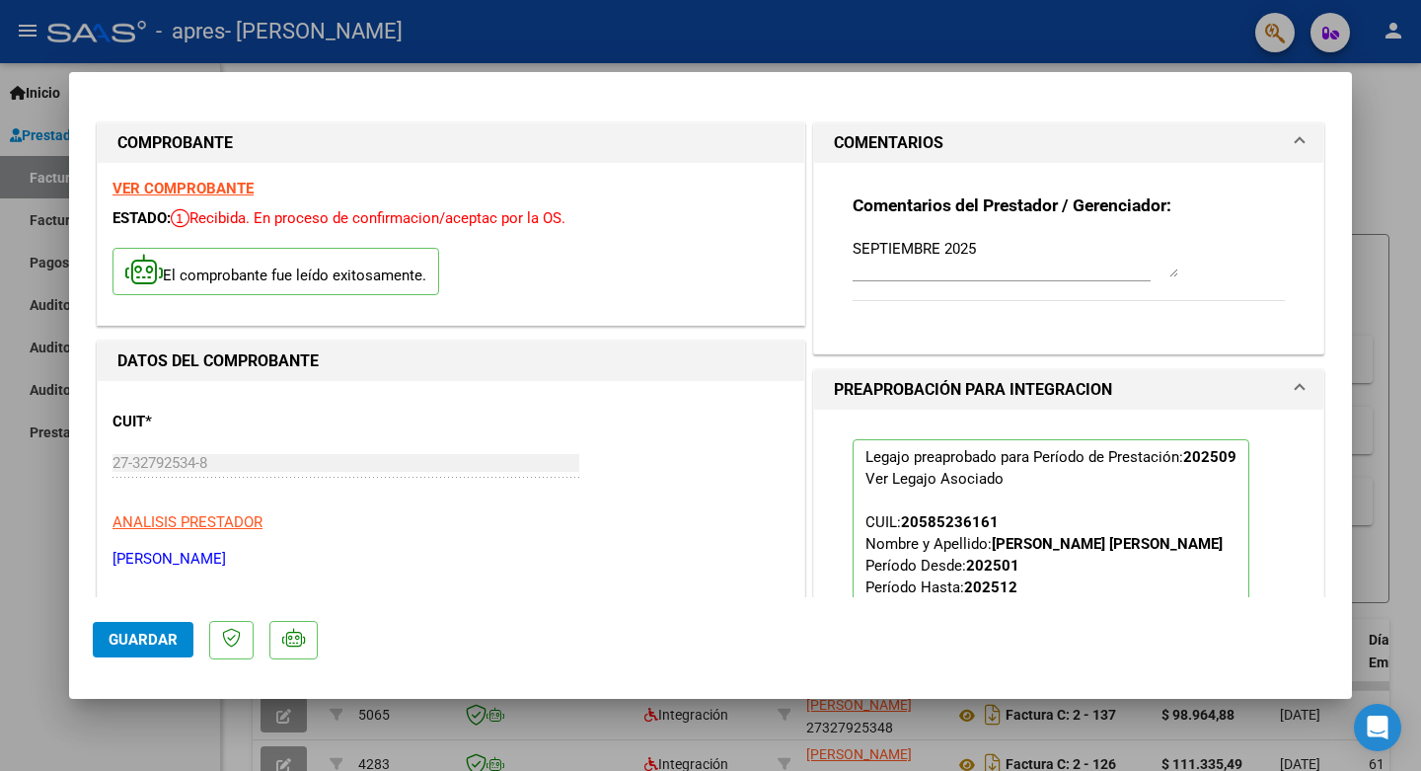
click at [1396, 96] on div at bounding box center [710, 385] width 1421 height 771
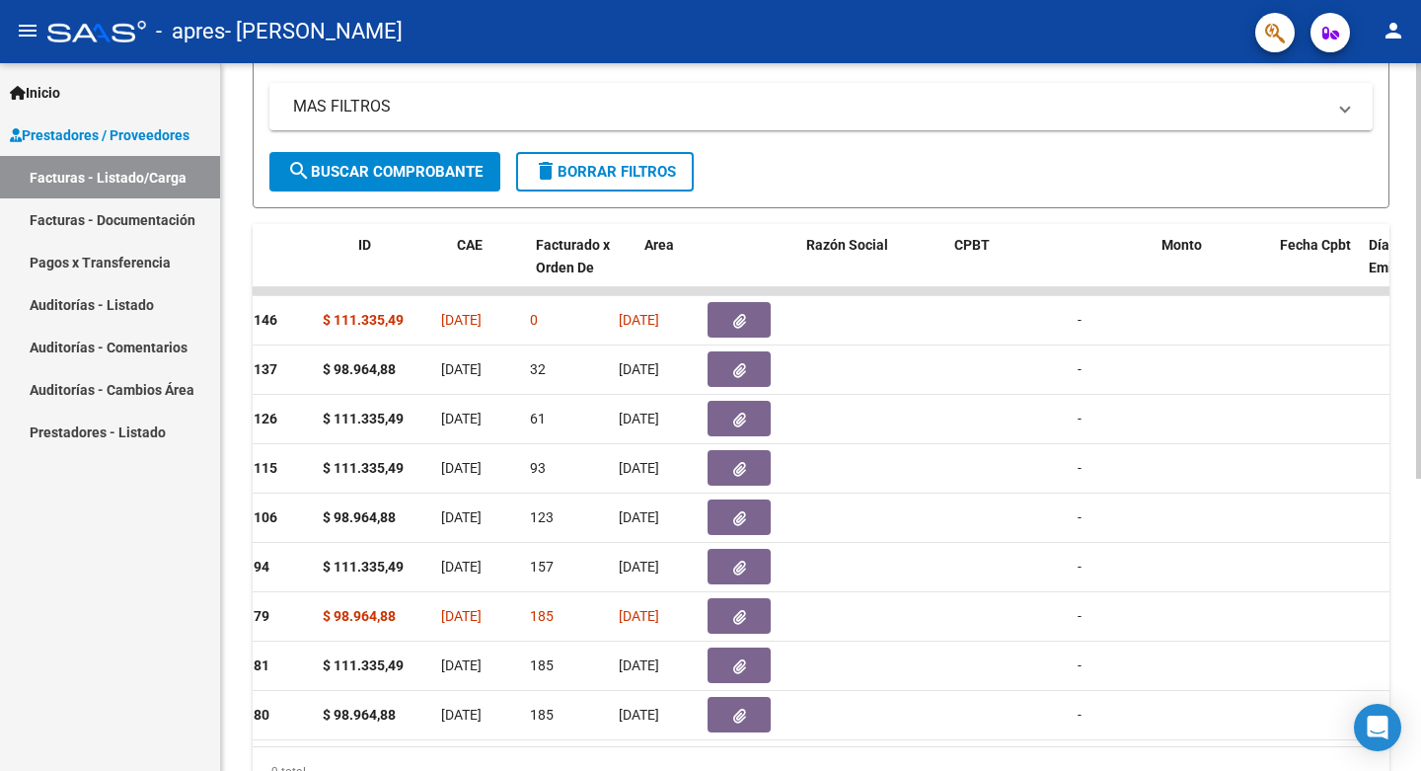
scroll to position [0, 995]
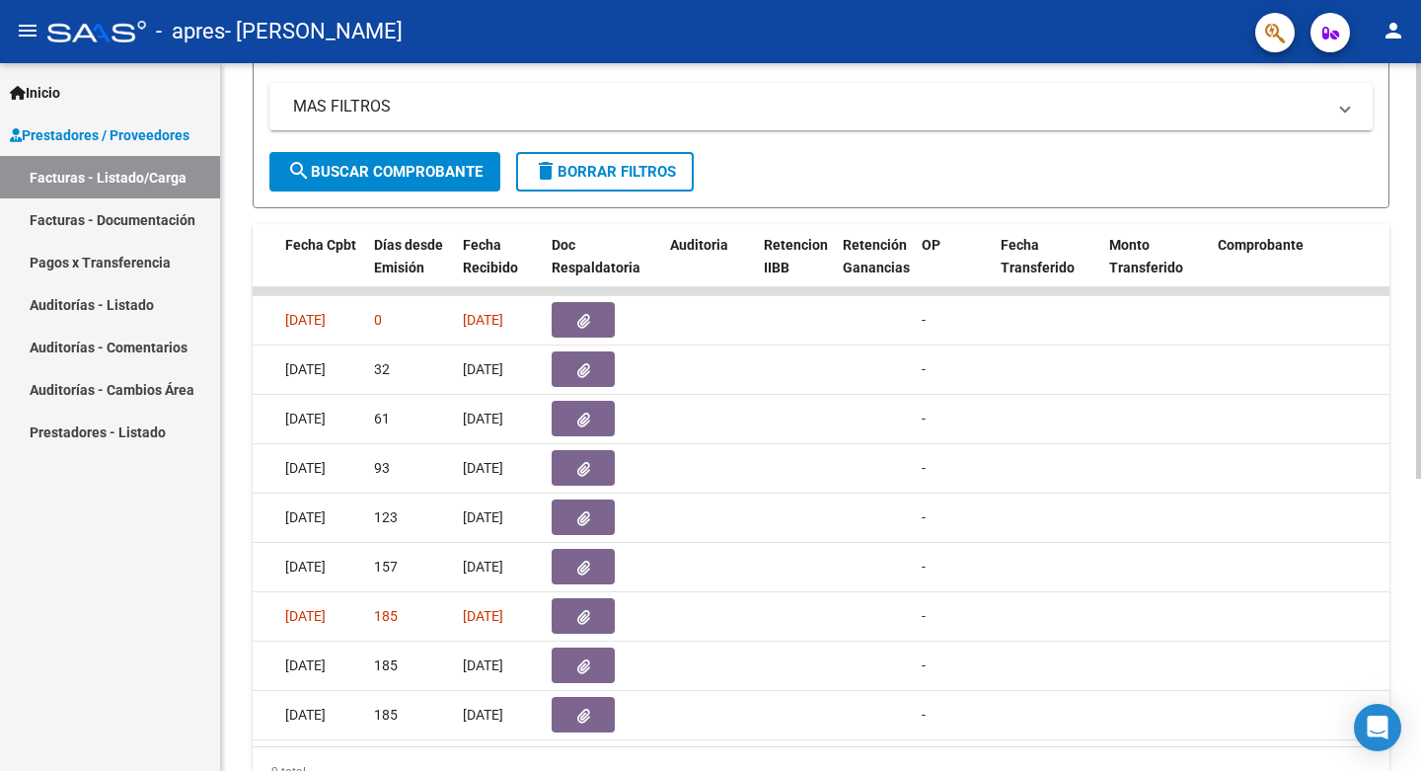
click at [706, 719] on div "9 total" at bounding box center [821, 771] width 1137 height 49
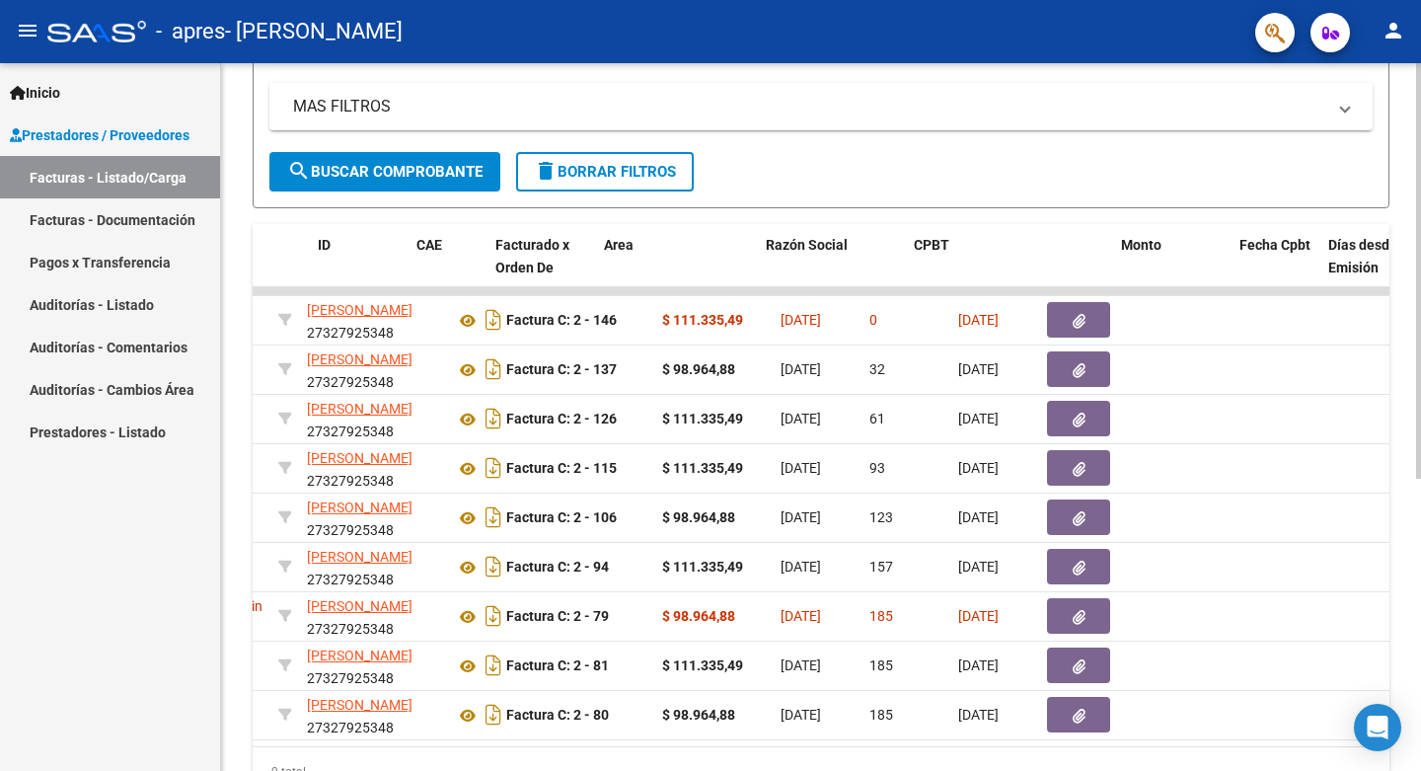
scroll to position [0, 0]
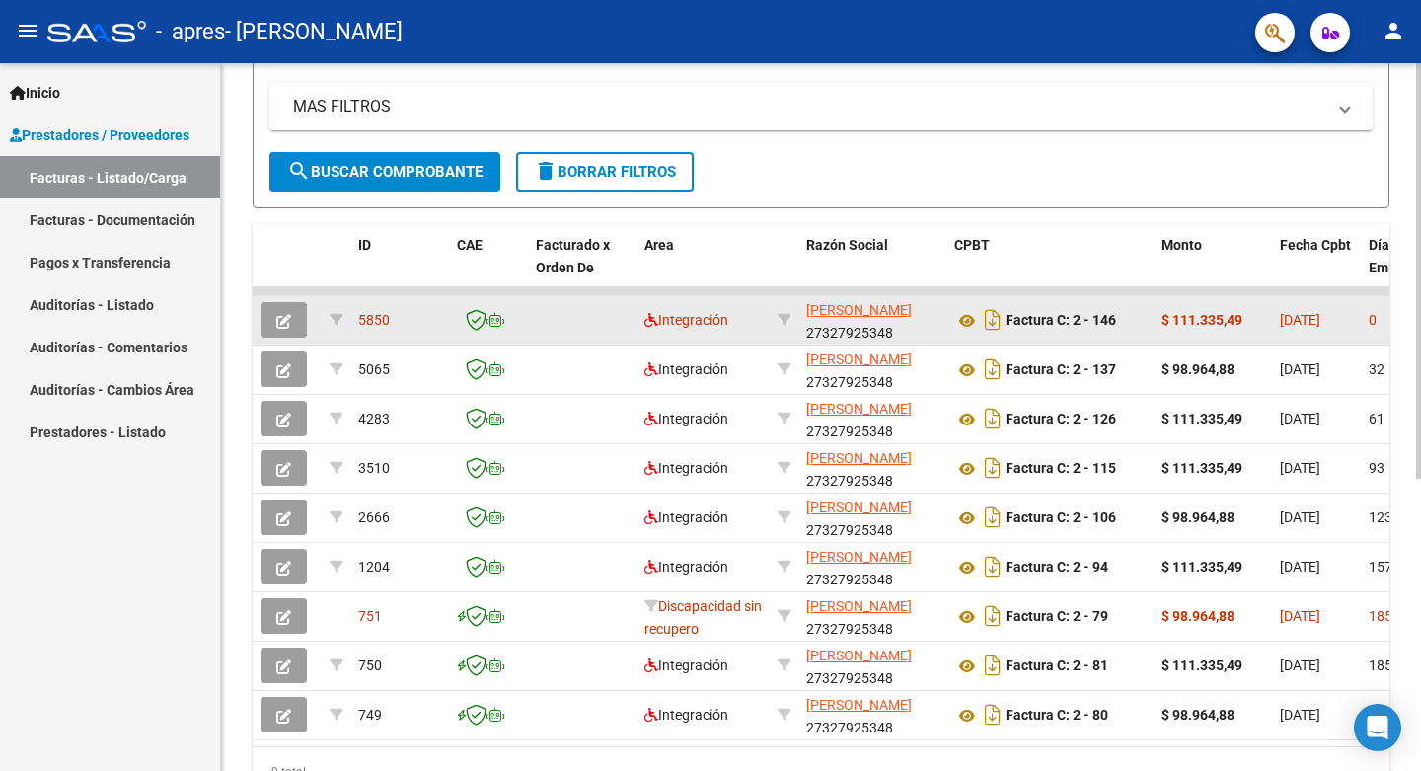
click at [287, 320] on icon "button" at bounding box center [283, 321] width 15 height 15
